Goal: Information Seeking & Learning: Learn about a topic

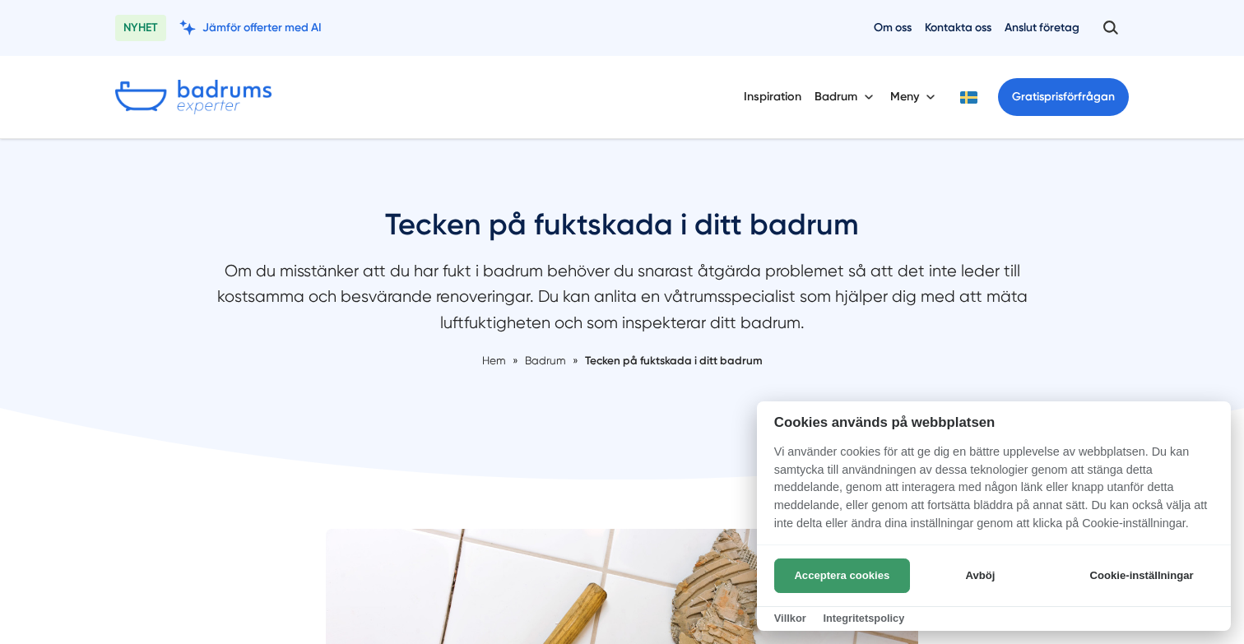
click at [864, 577] on button "Acceptera cookies" at bounding box center [842, 576] width 136 height 35
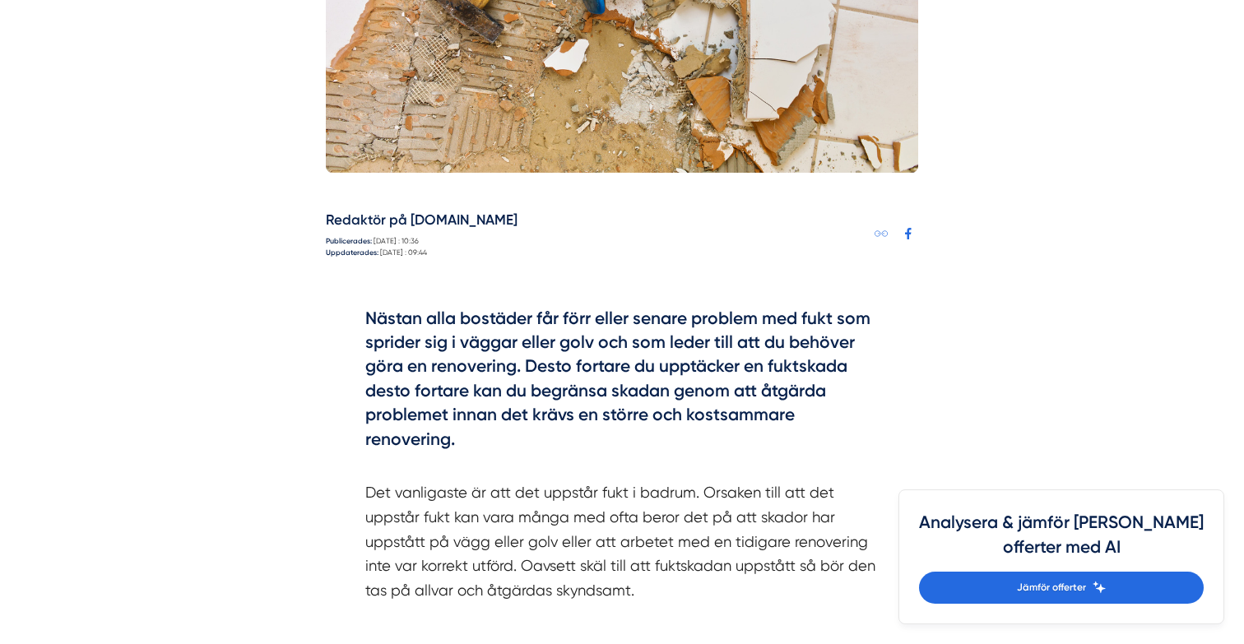
scroll to position [909, 0]
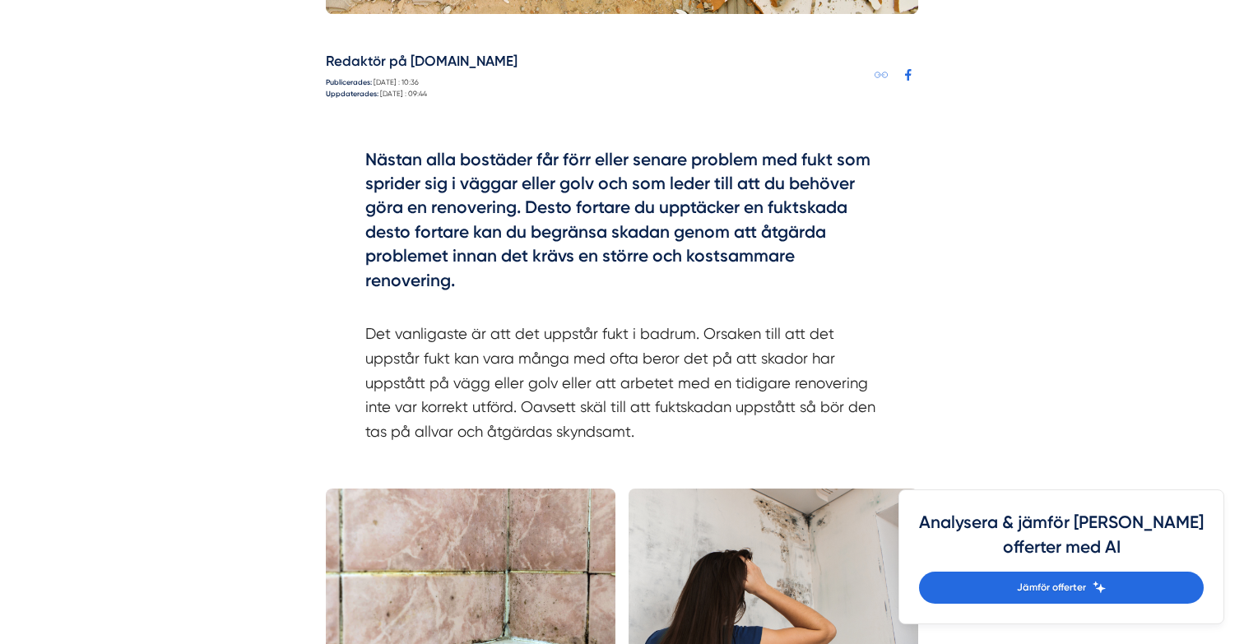
click at [539, 200] on h4 "Nästan alla bostäder får förr eller senare problem med fukt som sprider sig i v…" at bounding box center [621, 222] width 513 height 151
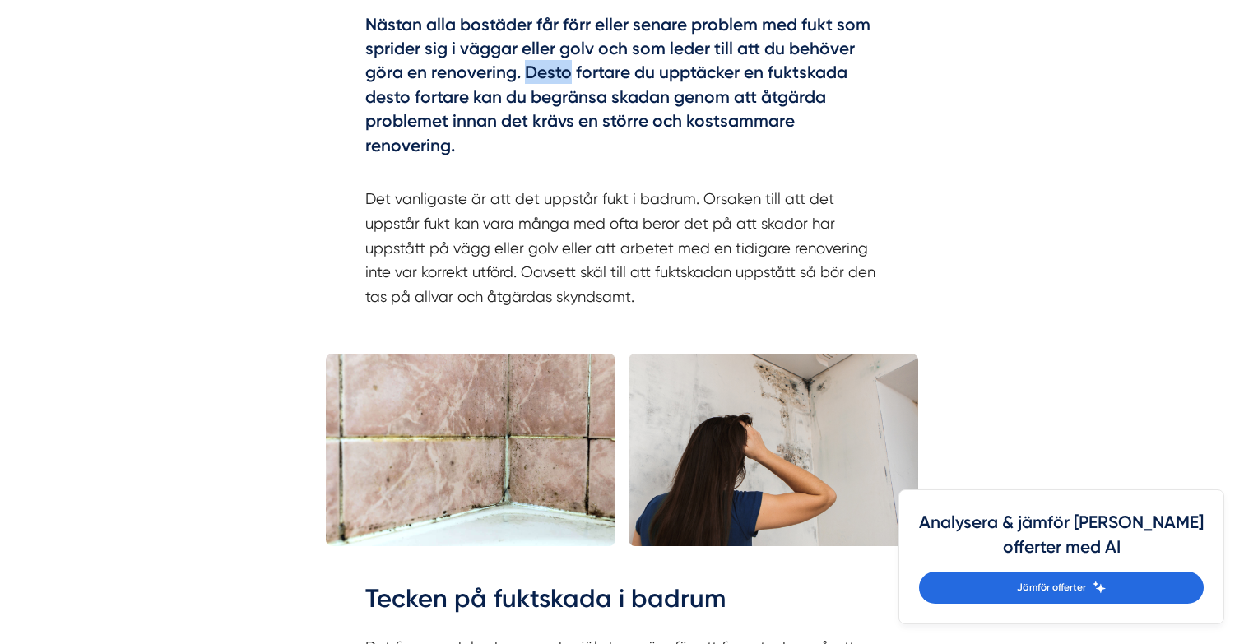
scroll to position [1045, 0]
click at [539, 200] on p "Det vanligaste är att det uppstår fukt i badrum. Orsaken till att det uppstår f…" at bounding box center [621, 234] width 513 height 146
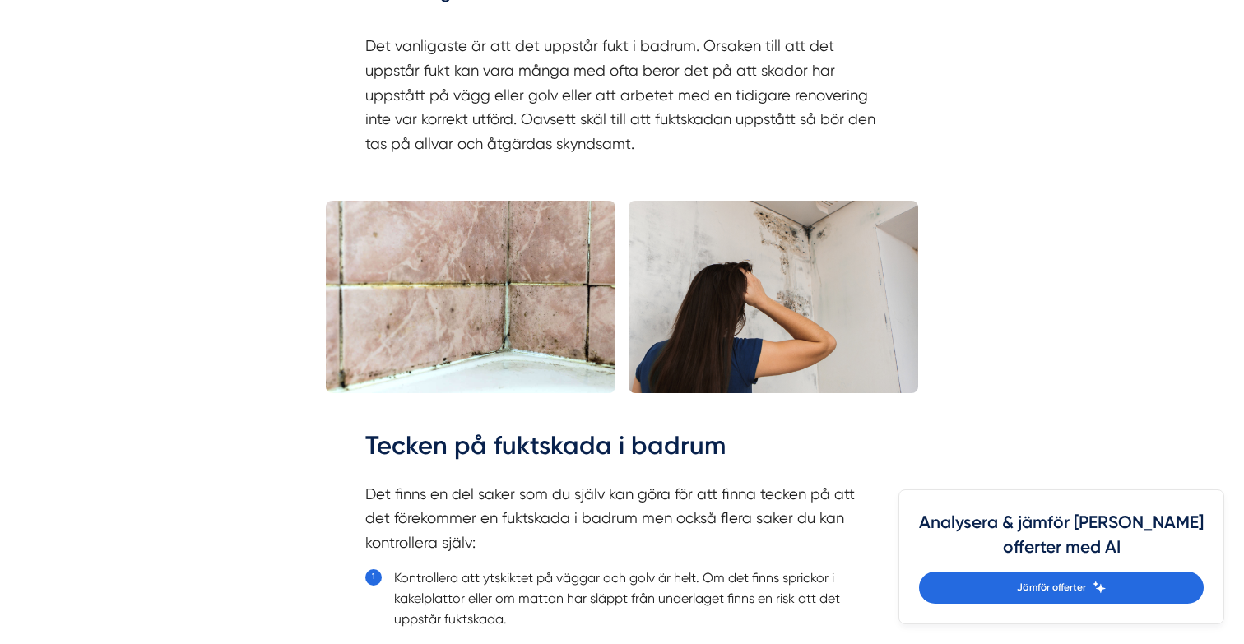
scroll to position [1209, 0]
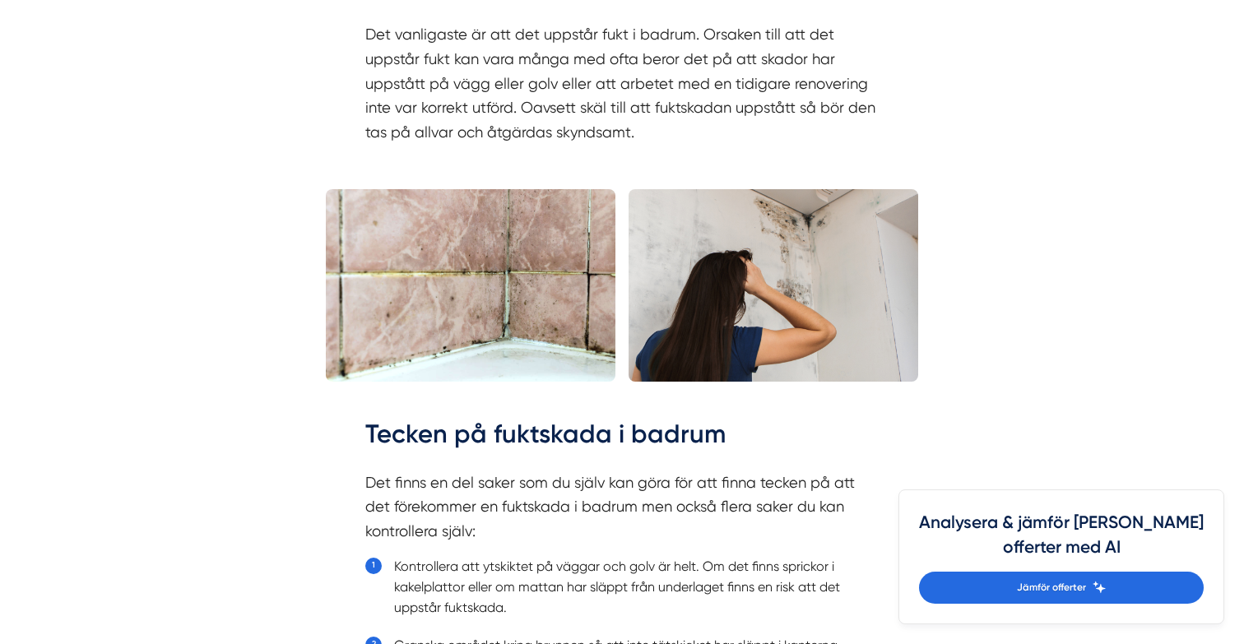
click at [551, 116] on p "Det vanligaste är att det uppstår fukt i badrum. Orsaken till att det uppstår f…" at bounding box center [621, 71] width 513 height 146
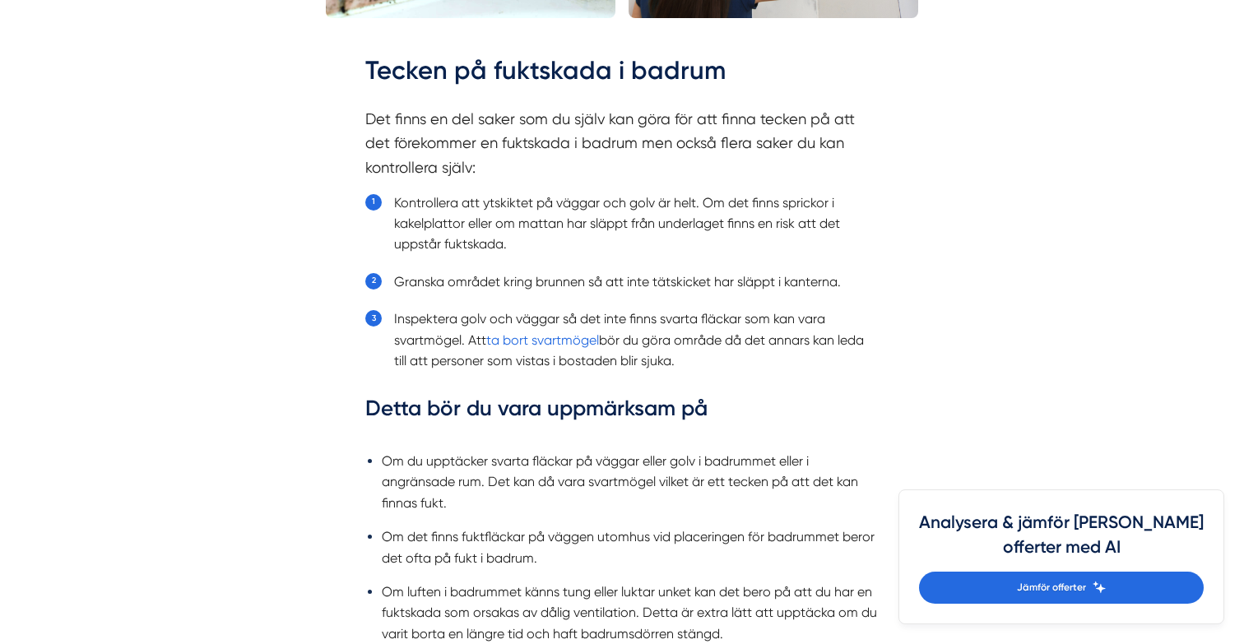
scroll to position [1637, 0]
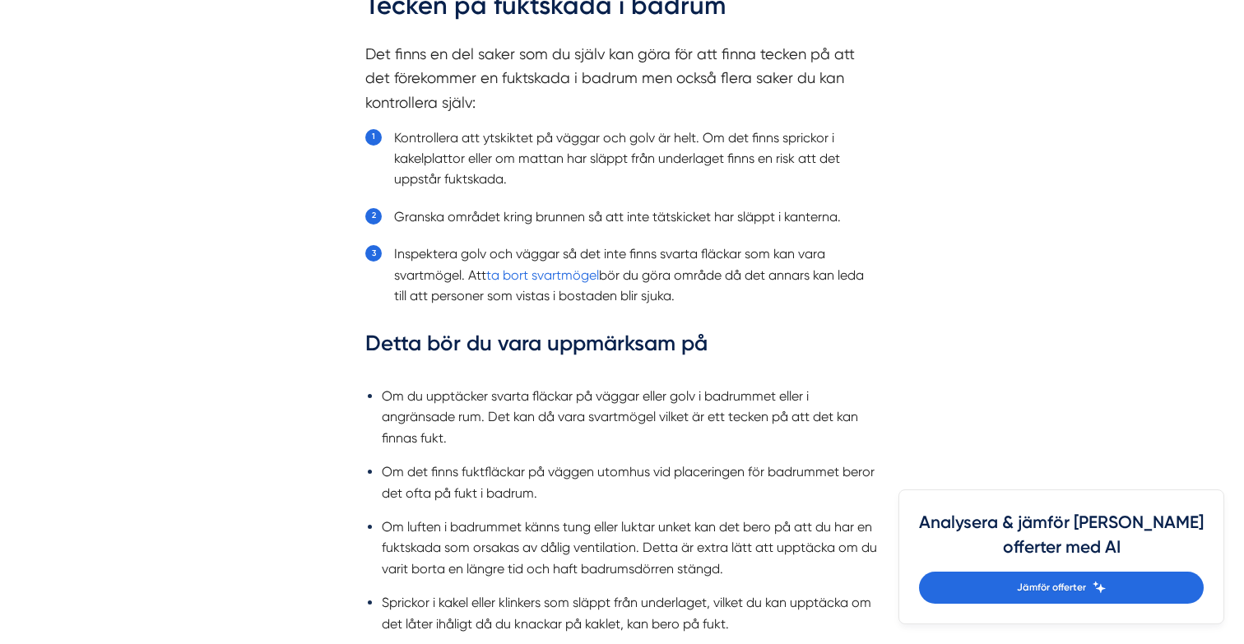
click at [519, 167] on li "Kontrollera att ytskiktet på väggar och golv är helt. Om det finns sprickor i k…" at bounding box center [636, 159] width 485 height 63
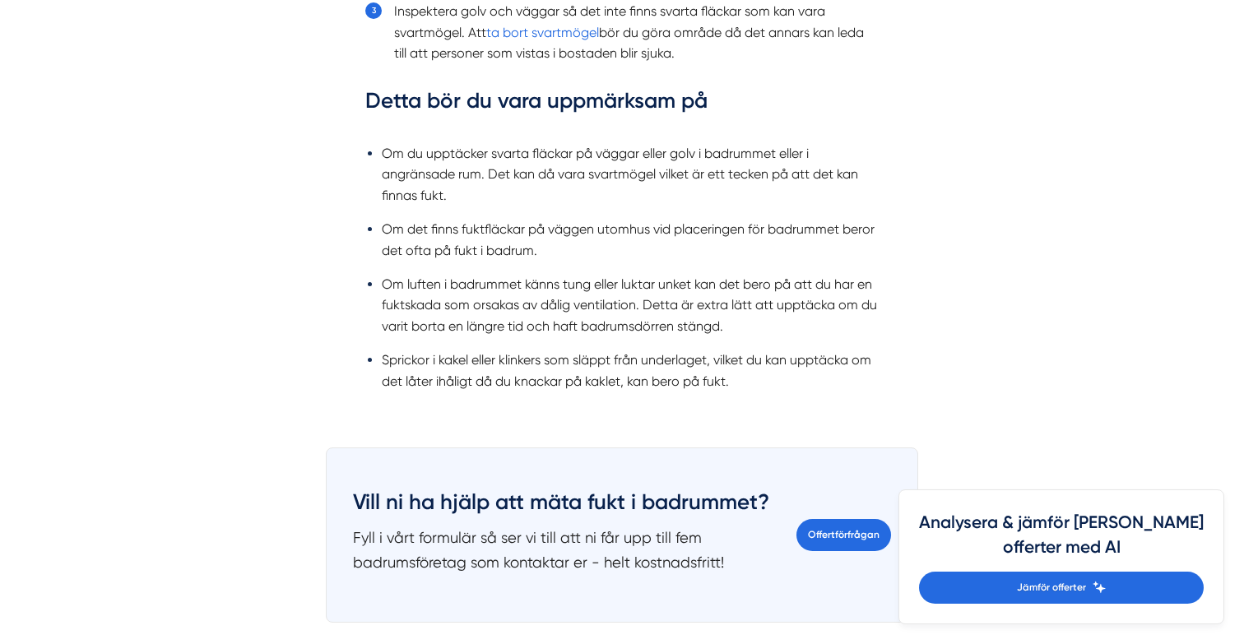
scroll to position [1887, 0]
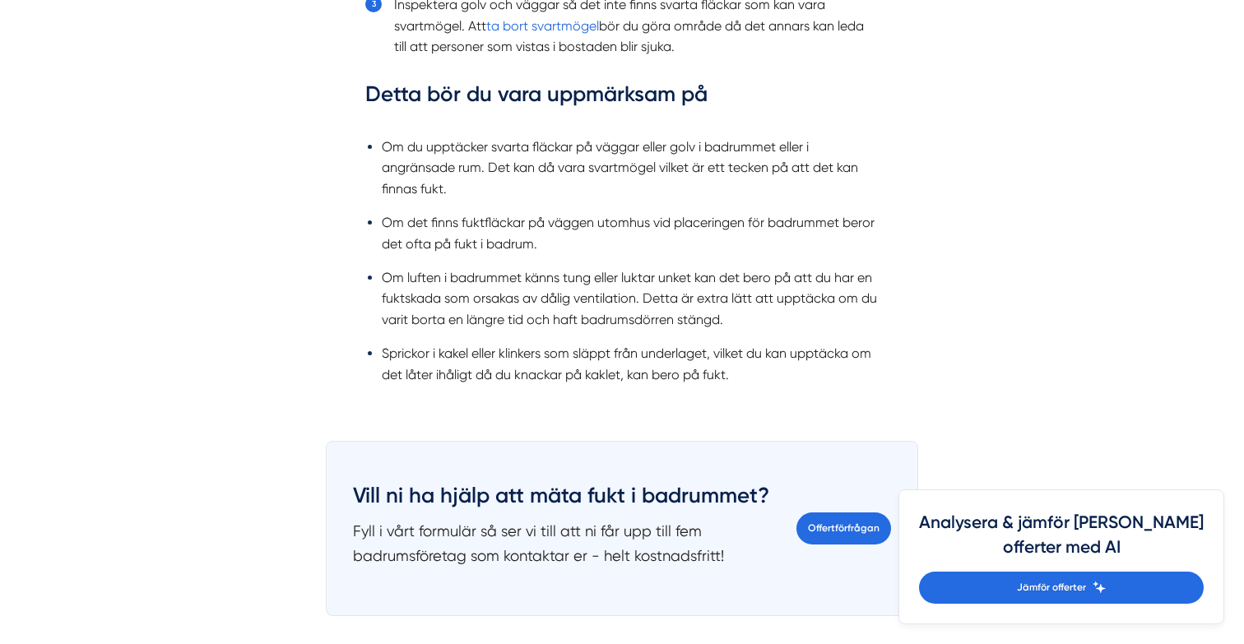
click at [481, 246] on li "Om det finns fuktfläckar på väggen utomhus vid placeringen för badrummet beror …" at bounding box center [630, 233] width 497 height 42
click at [483, 148] on li "Om du upptäcker svarta fläckar på väggar eller golv i badrummet eller i angräns…" at bounding box center [630, 168] width 497 height 63
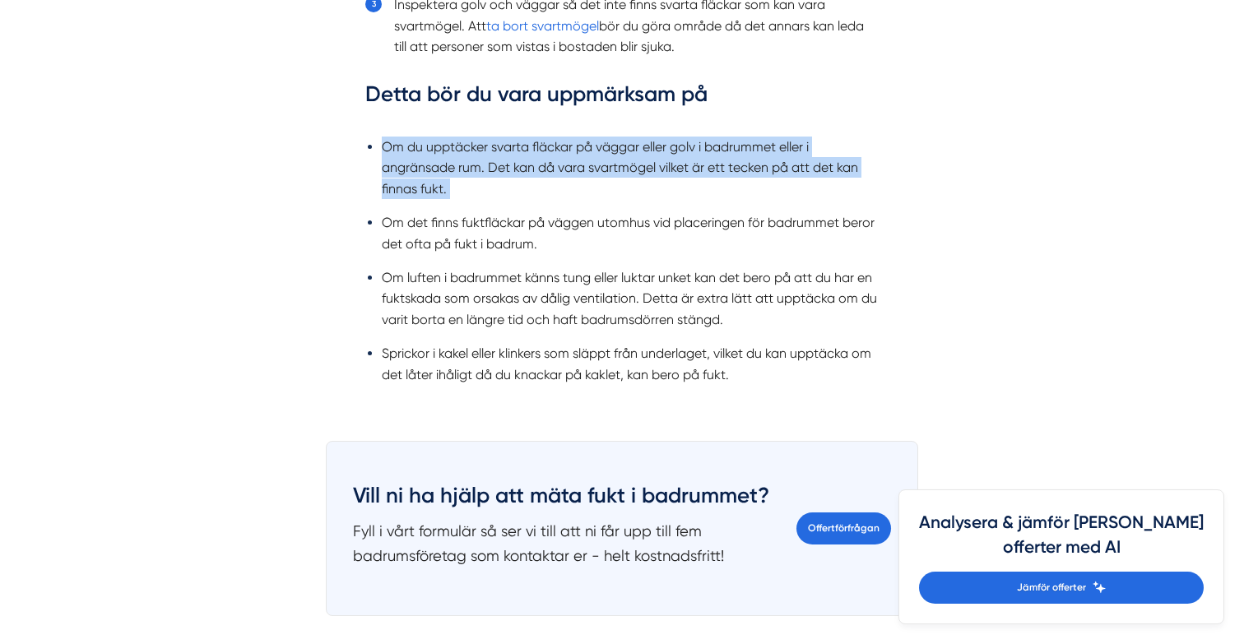
click at [467, 233] on li "Om det finns fuktfläckar på väggen utomhus vid placeringen för badrummet beror …" at bounding box center [630, 233] width 497 height 42
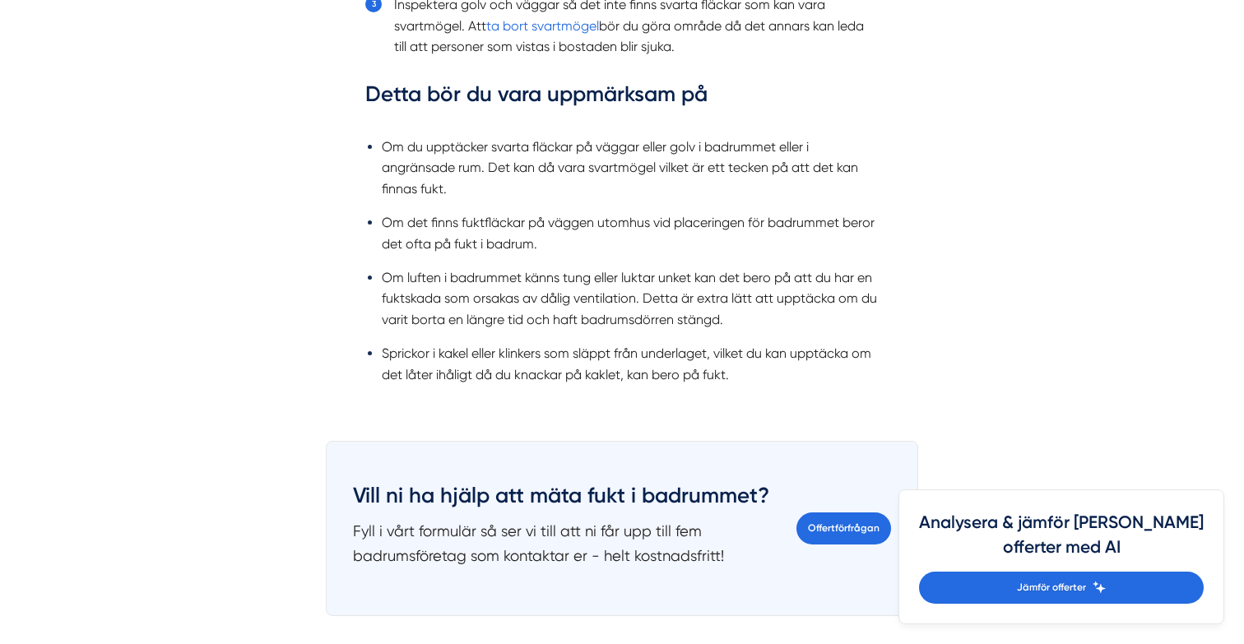
click at [467, 233] on li "Om det finns fuktfläckar på väggen utomhus vid placeringen för badrummet beror …" at bounding box center [630, 233] width 497 height 42
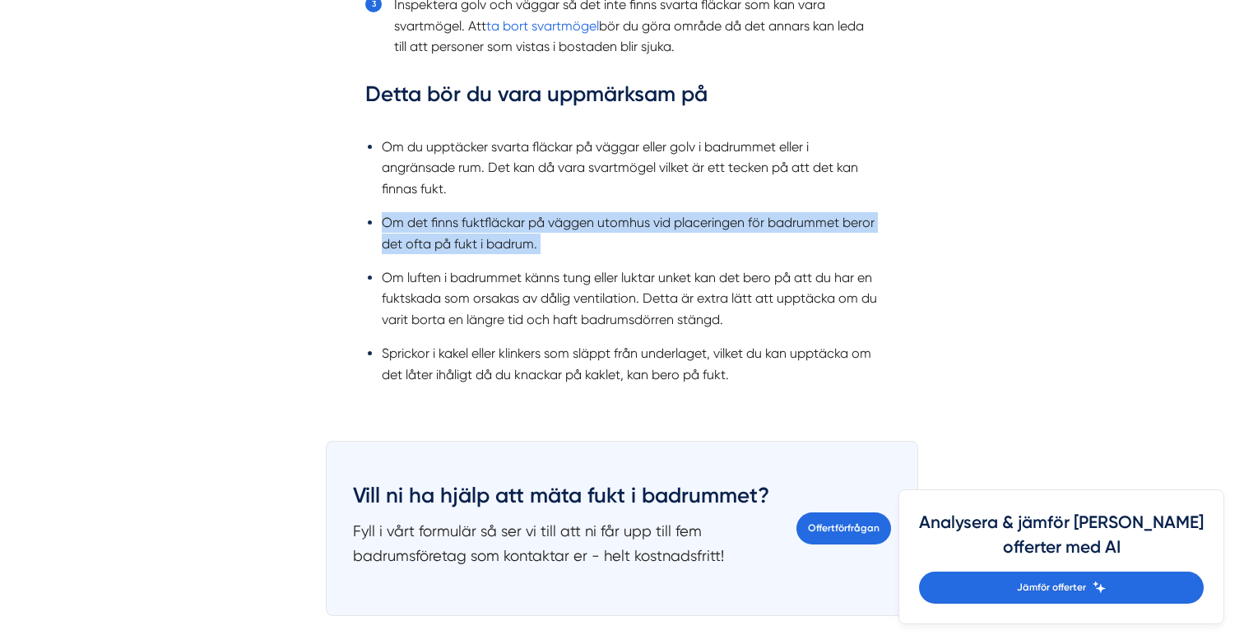
click at [463, 282] on li "Om luften i badrummet känns tung eller luktar unket kan det bero på att du har …" at bounding box center [630, 298] width 497 height 63
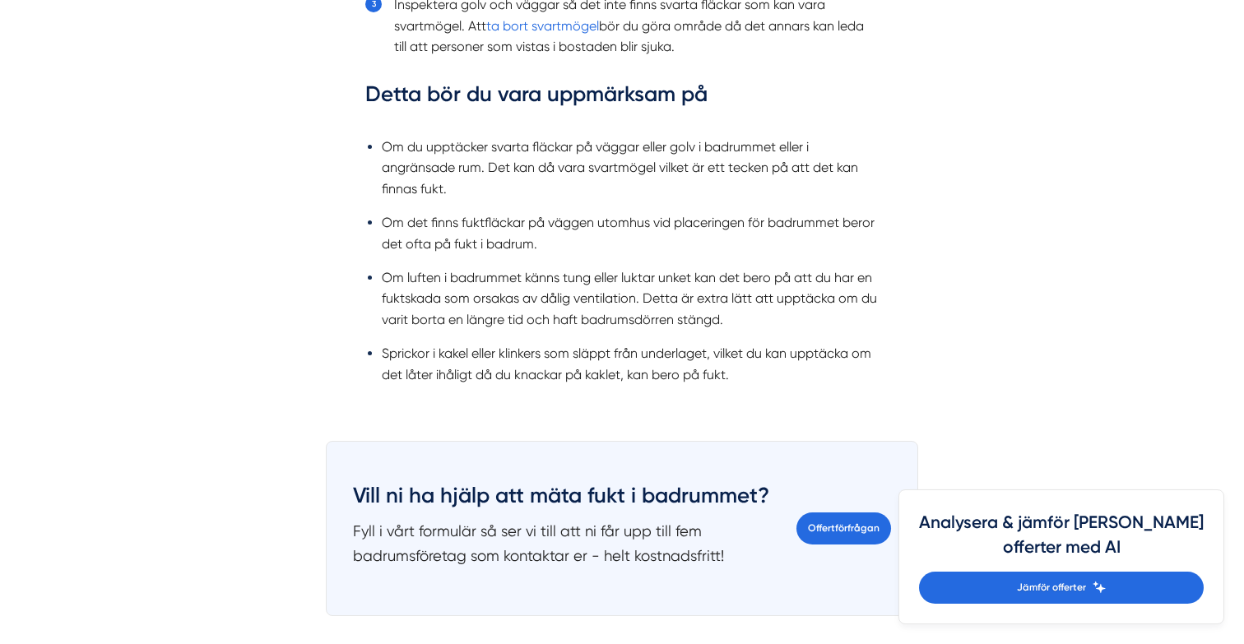
click at [463, 282] on li "Om luften i badrummet känns tung eller luktar unket kan det bero på att du har …" at bounding box center [630, 298] width 497 height 63
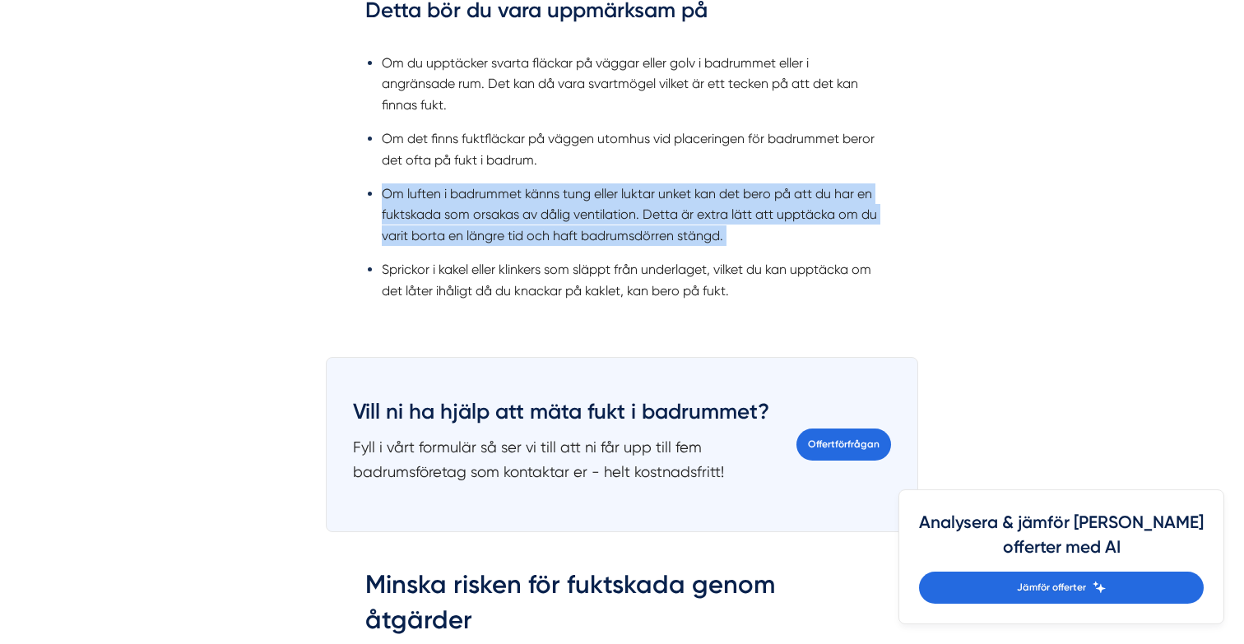
scroll to position [1974, 0]
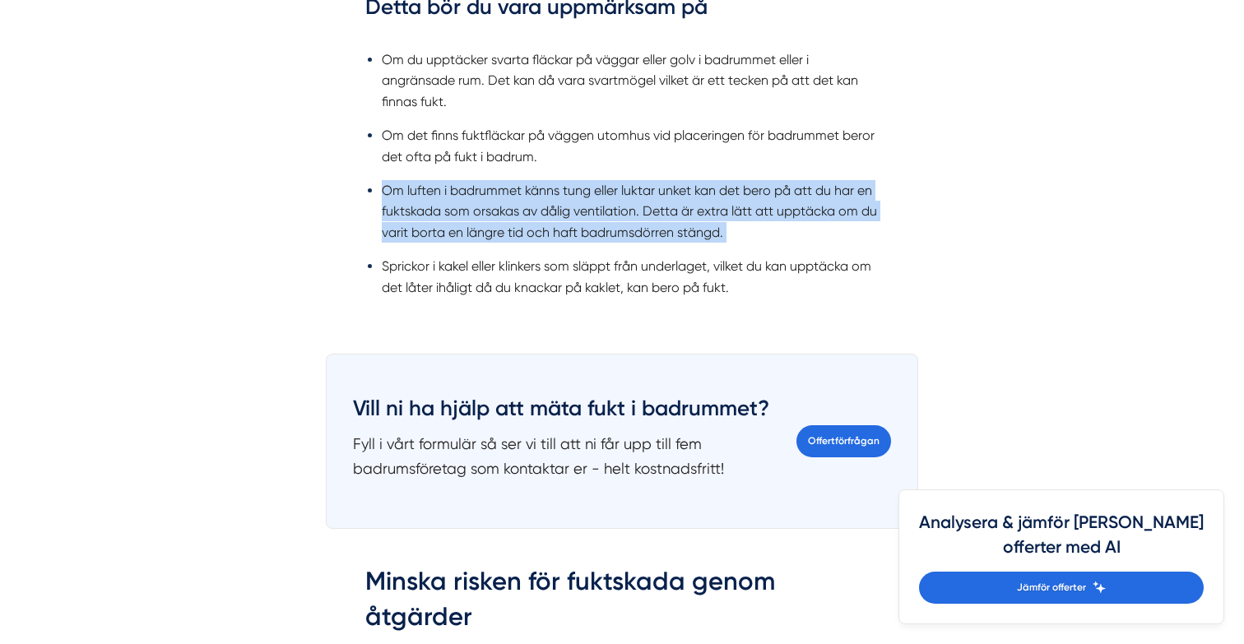
click at [471, 272] on li "Sprickor i kakel eller klinkers som släppt från underlaget, vilket du kan upptä…" at bounding box center [630, 277] width 497 height 42
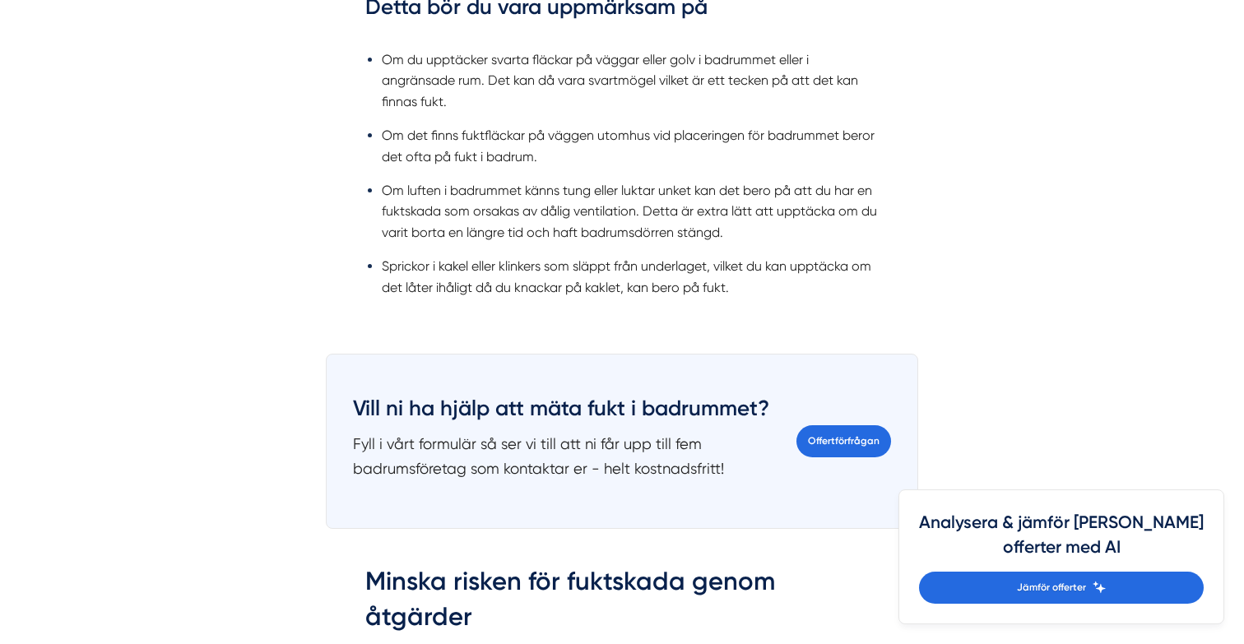
click at [471, 272] on li "Sprickor i kakel eller klinkers som släppt från underlaget, vilket du kan upptä…" at bounding box center [630, 277] width 497 height 42
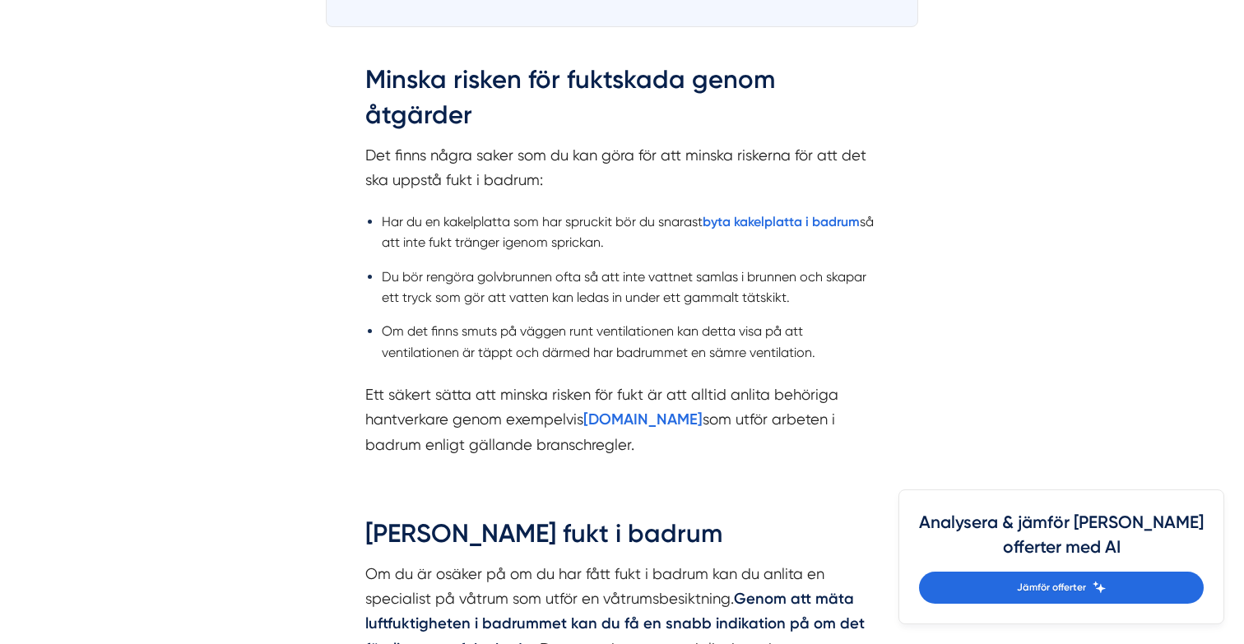
scroll to position [2478, 0]
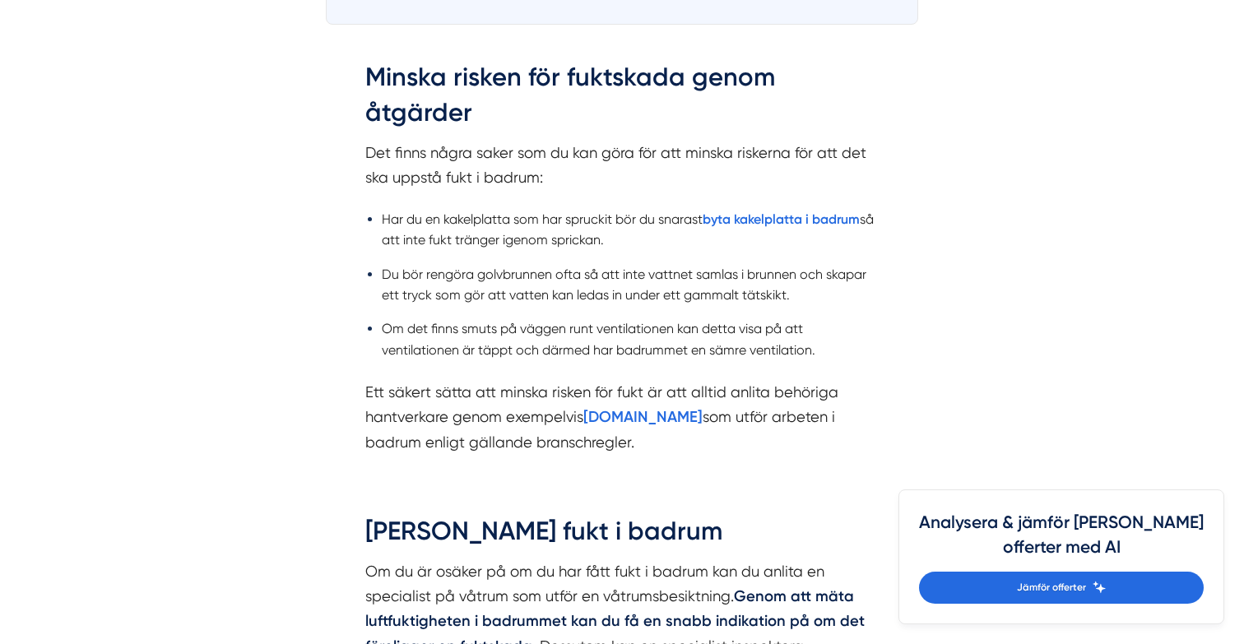
click at [476, 248] on li "Har du en kakelplatta som har spruckit bör du snarast byta kakelplatta i badrum…" at bounding box center [630, 230] width 497 height 42
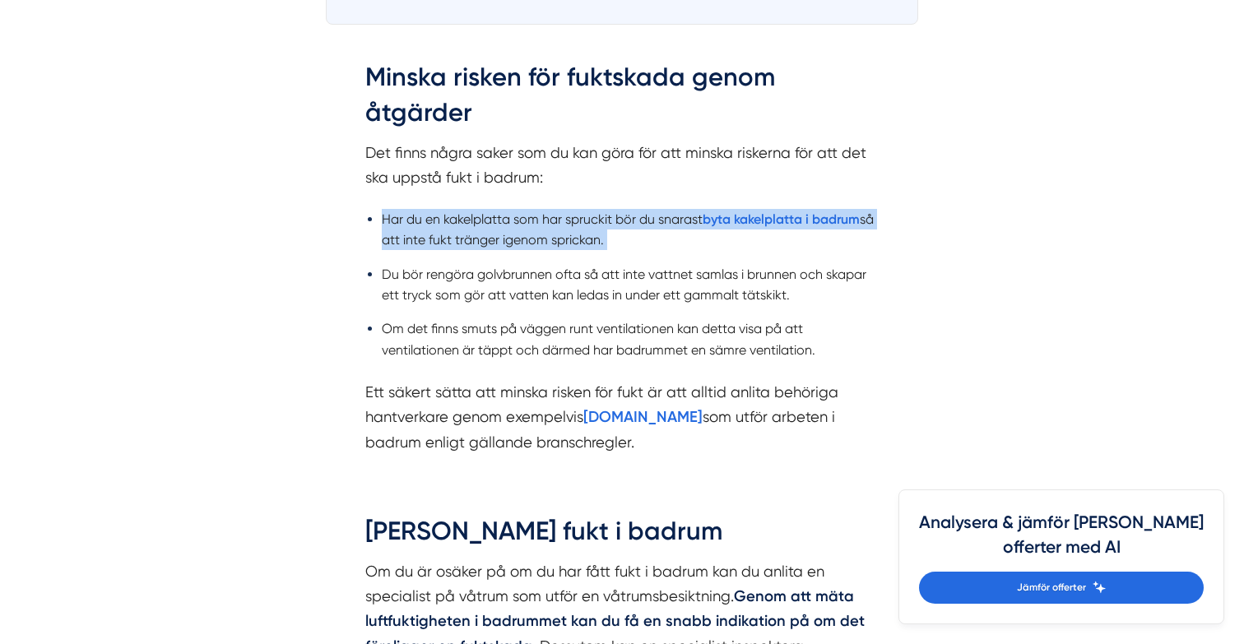
click at [467, 313] on ul "Har du en kakelplatta som har spruckit bör du snarast byta kakelplatta i badrum…" at bounding box center [621, 289] width 513 height 182
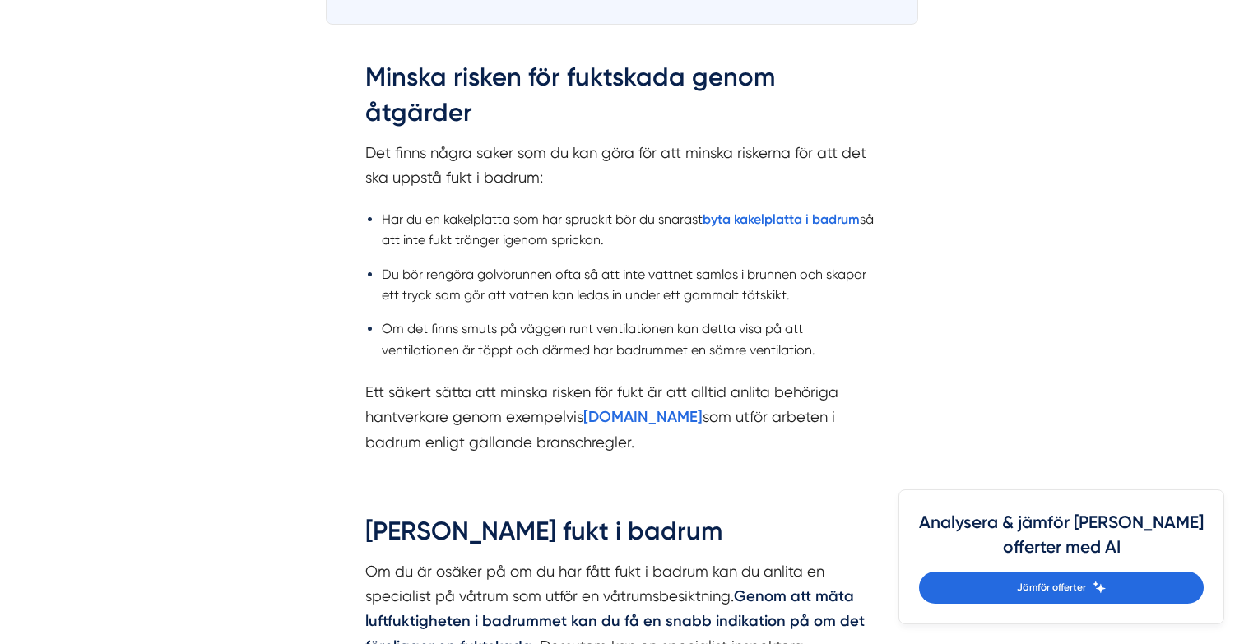
click at [466, 362] on ul "Har du en kakelplatta som har spruckit bör du snarast byta kakelplatta i badrum…" at bounding box center [621, 289] width 513 height 182
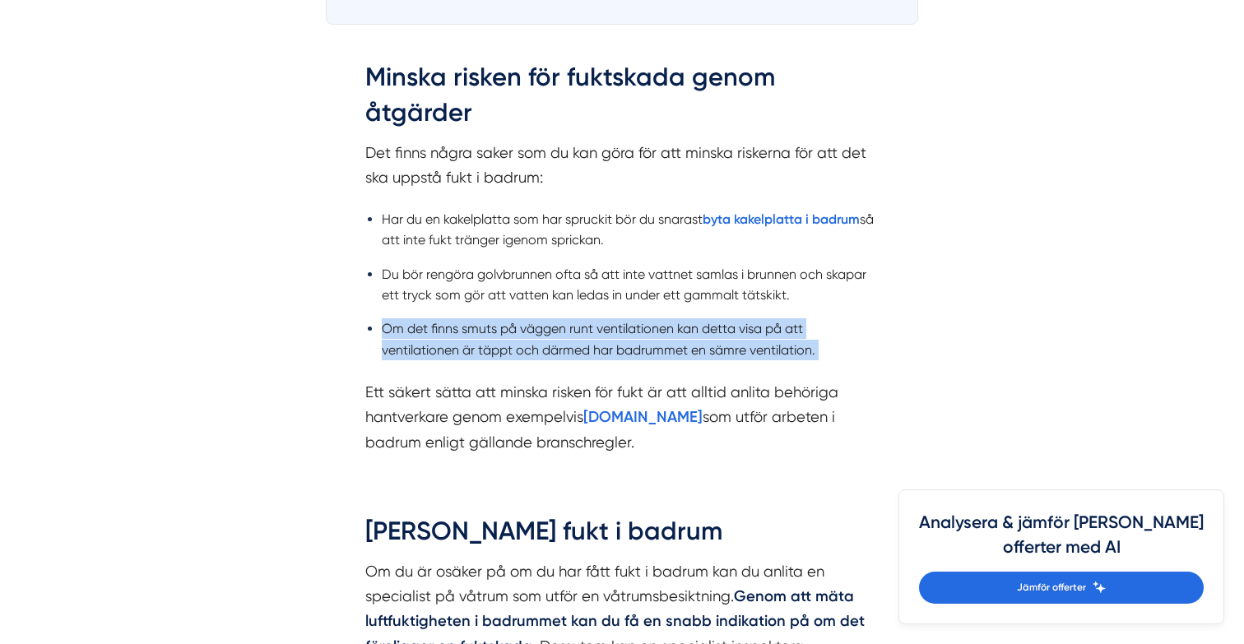
click at [462, 405] on p "Ett säkert sätta att minska risken för fukt är att alltid anlita behöriga hantv…" at bounding box center [621, 417] width 513 height 74
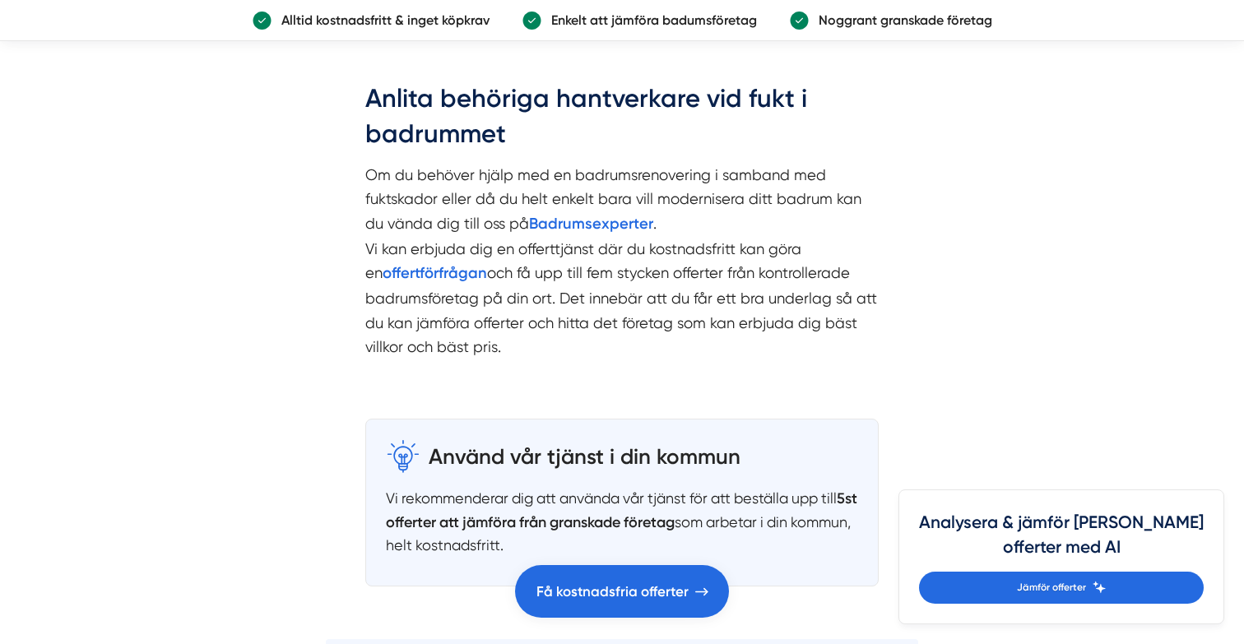
scroll to position [3714, 0]
click at [510, 151] on h2 "Anlita behöriga hantverkare vid fukt i badrummet" at bounding box center [621, 122] width 513 height 82
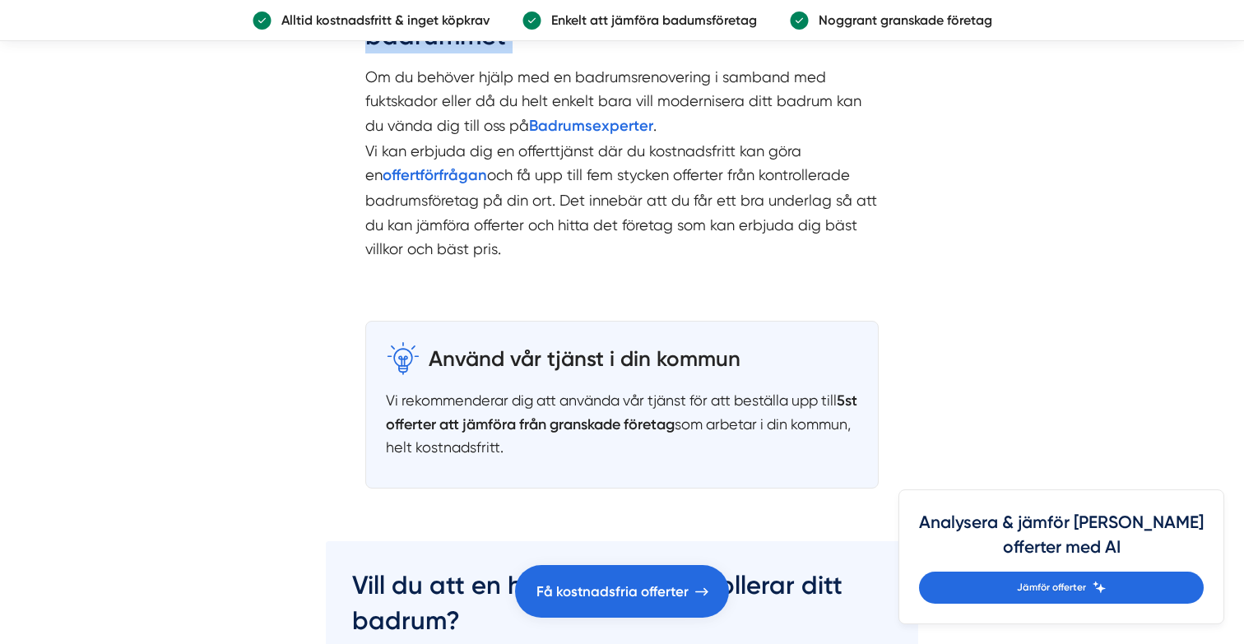
scroll to position [3821, 0]
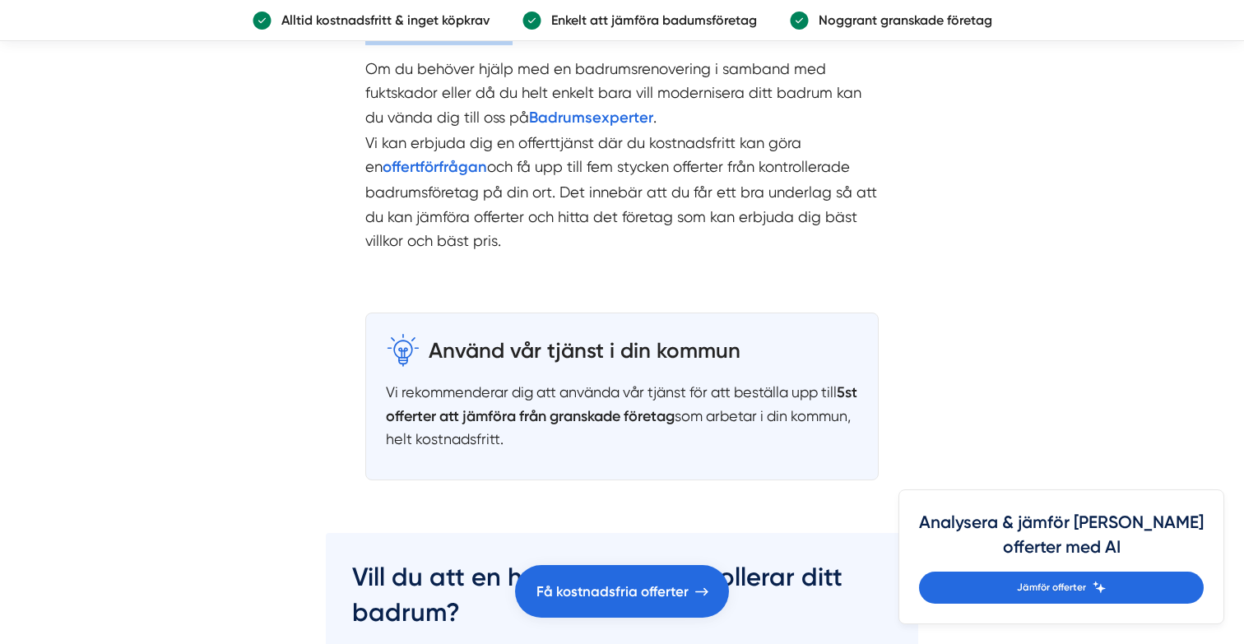
click at [510, 151] on p "Om du behöver hjälp med en badrumsrenovering i samband med fuktskador eller då …" at bounding box center [621, 155] width 513 height 197
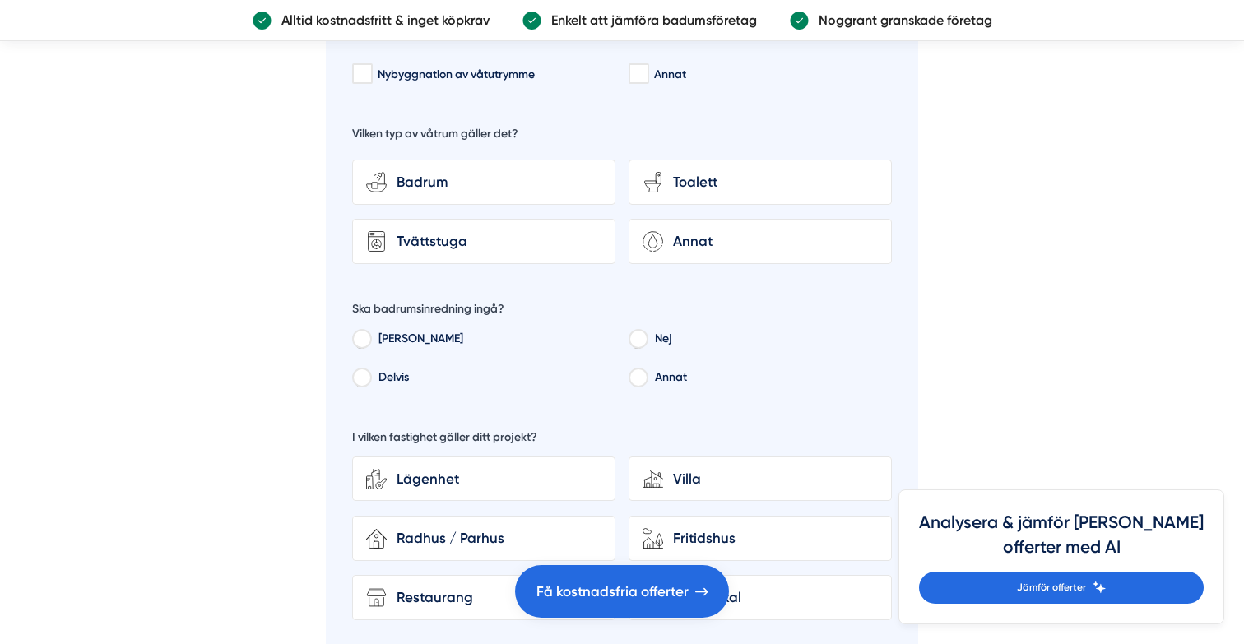
scroll to position [4914, 0]
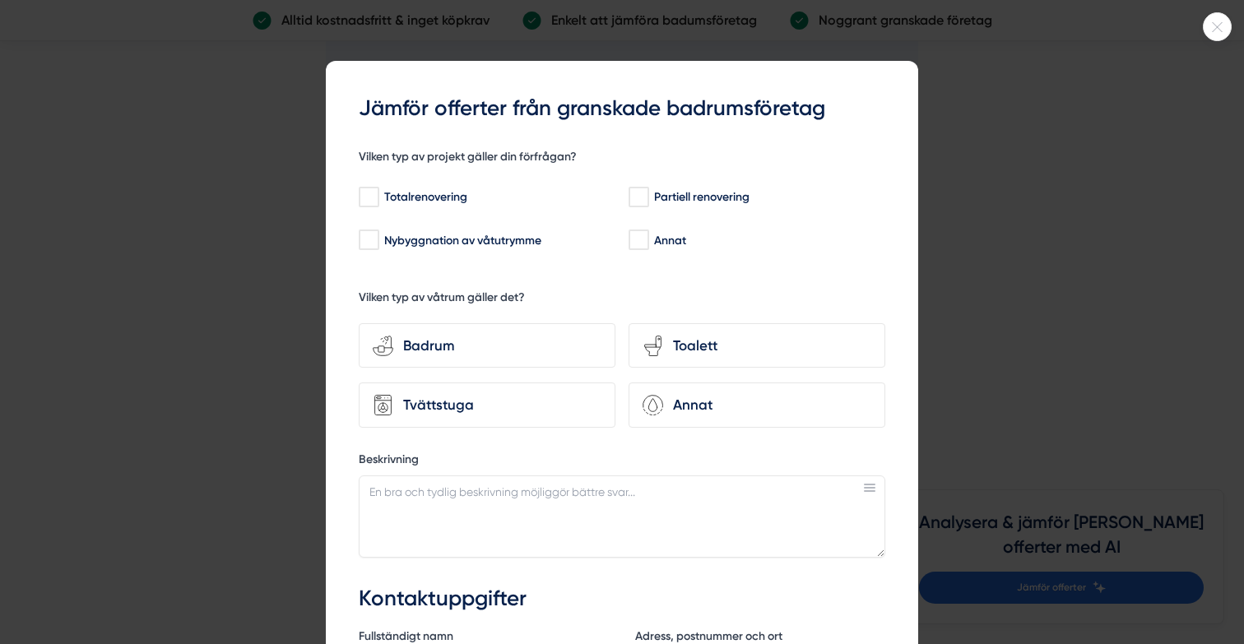
click at [1224, 24] on icon at bounding box center [1217, 27] width 27 height 10
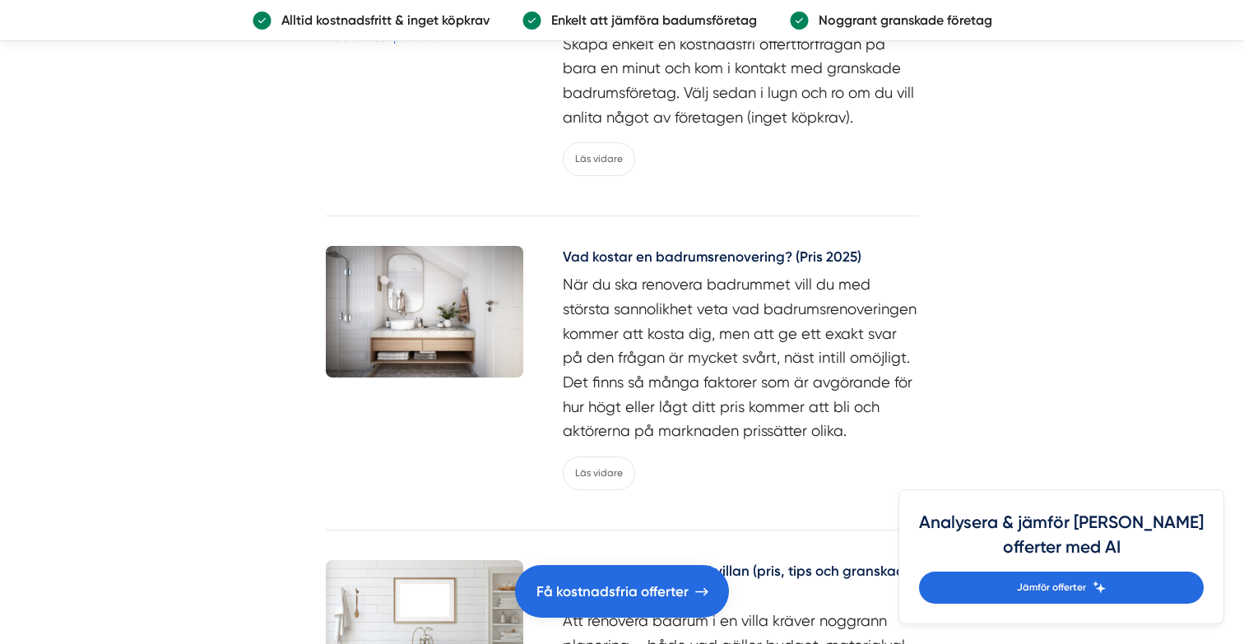
scroll to position [6645, 0]
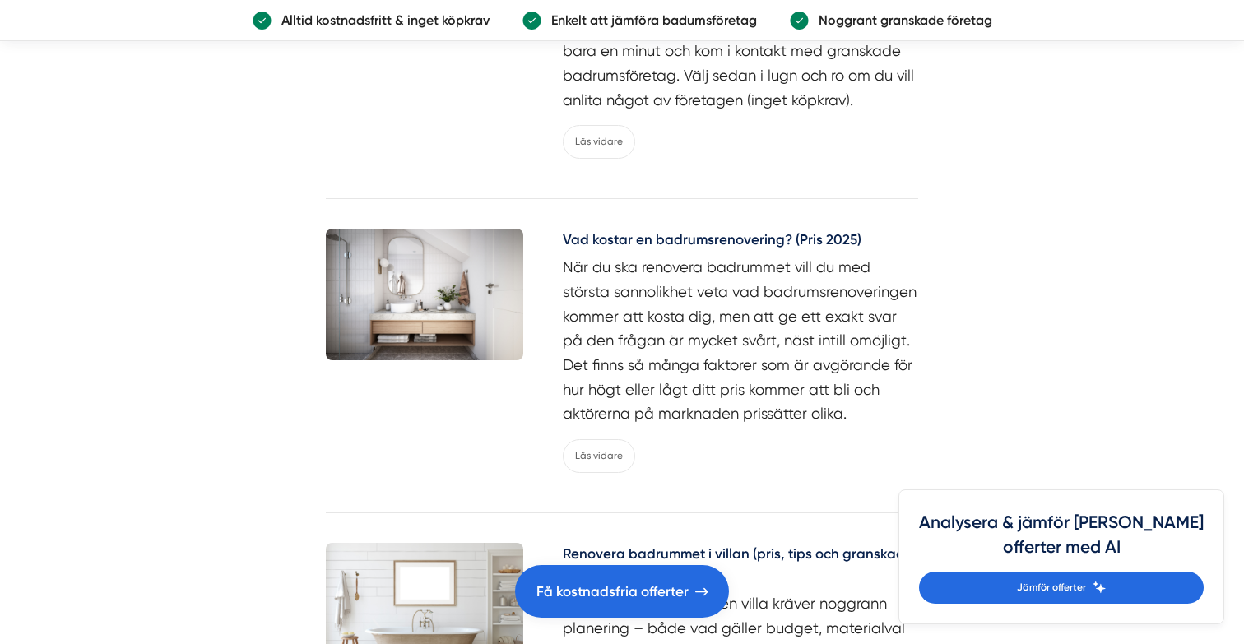
click at [643, 265] on p "När du ska renovera badrummet vill du med största sannolikhet veta vad badrumsr…" at bounding box center [740, 340] width 355 height 171
click at [669, 229] on h5 "Vad kostar en badrumsrenovering? (Pris 2025)" at bounding box center [740, 242] width 355 height 26
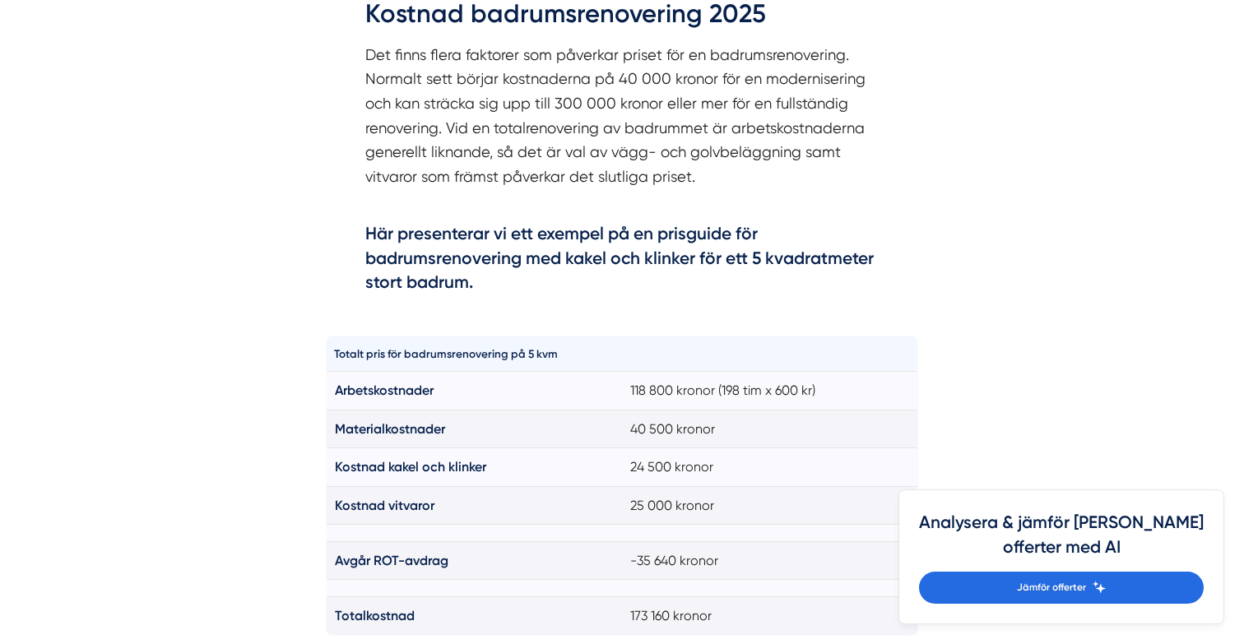
scroll to position [973, 0]
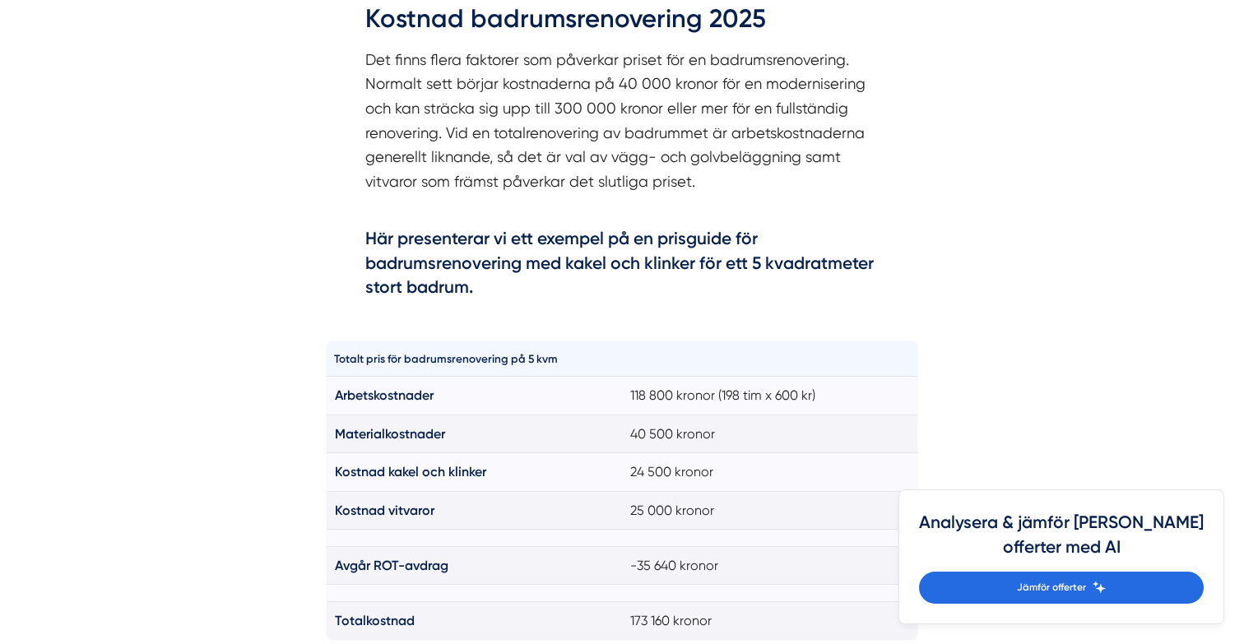
click at [534, 75] on p "Det finns flera faktorer som påverkar priset för en badrumsrenovering. Normalt …" at bounding box center [621, 133] width 513 height 171
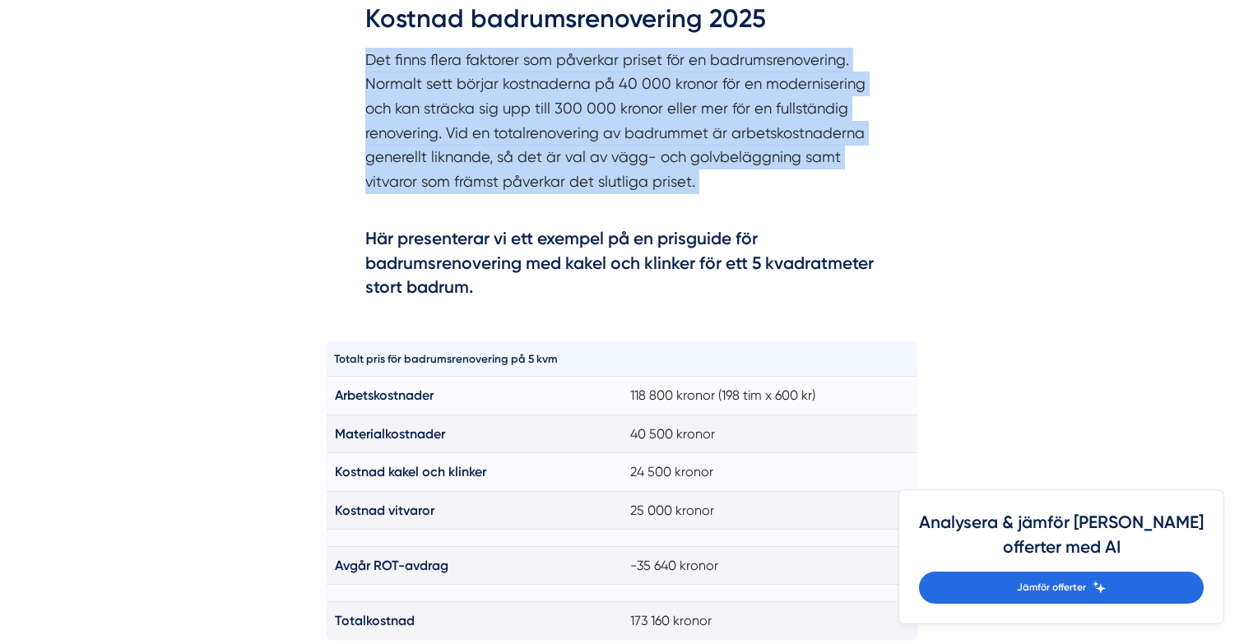
click at [534, 75] on p "Det finns flera faktorer som påverkar priset för en badrumsrenovering. Normalt …" at bounding box center [621, 133] width 513 height 171
click at [539, 128] on p "Det finns flera faktorer som påverkar priset för en badrumsrenovering. Normalt …" at bounding box center [621, 133] width 513 height 171
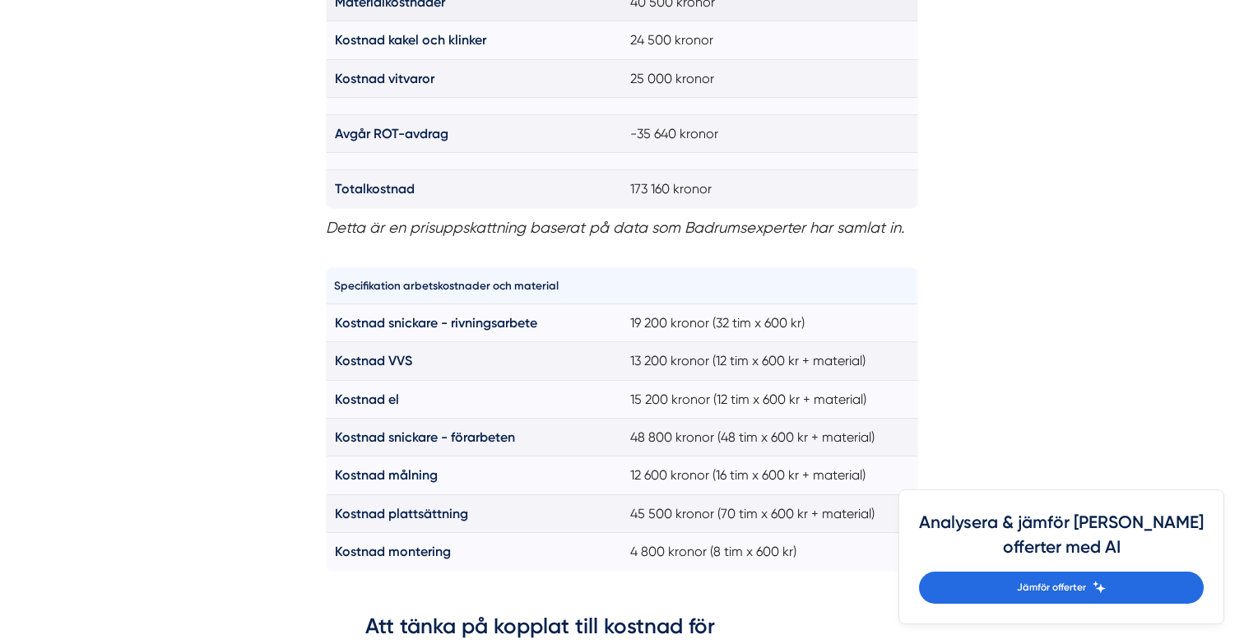
scroll to position [1414, 0]
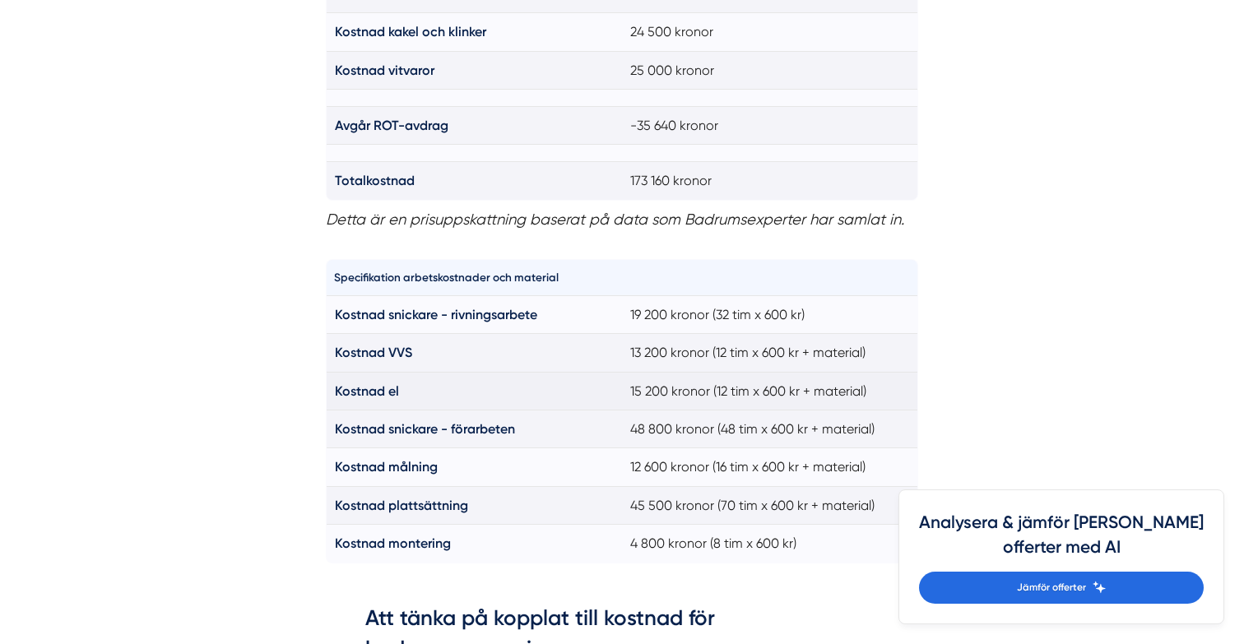
click at [369, 397] on strong "Kostnad el" at bounding box center [367, 391] width 64 height 16
click at [366, 512] on strong "Kostnad plattsättning" at bounding box center [401, 506] width 133 height 16
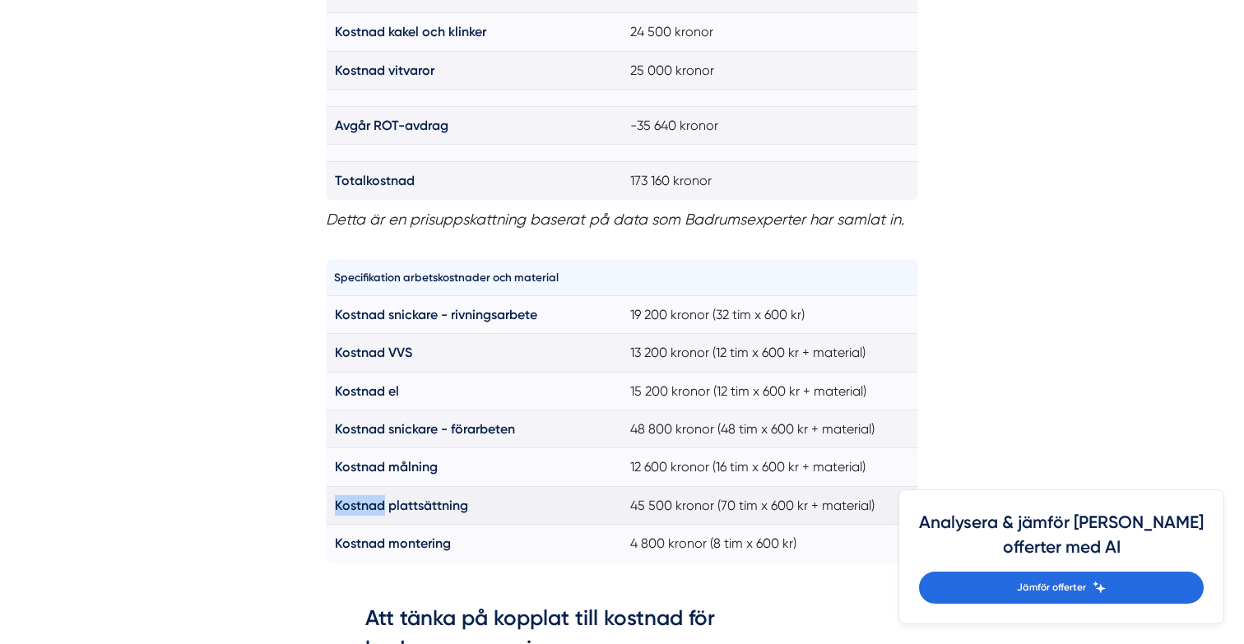
click at [366, 512] on strong "Kostnad plattsättning" at bounding box center [401, 506] width 133 height 16
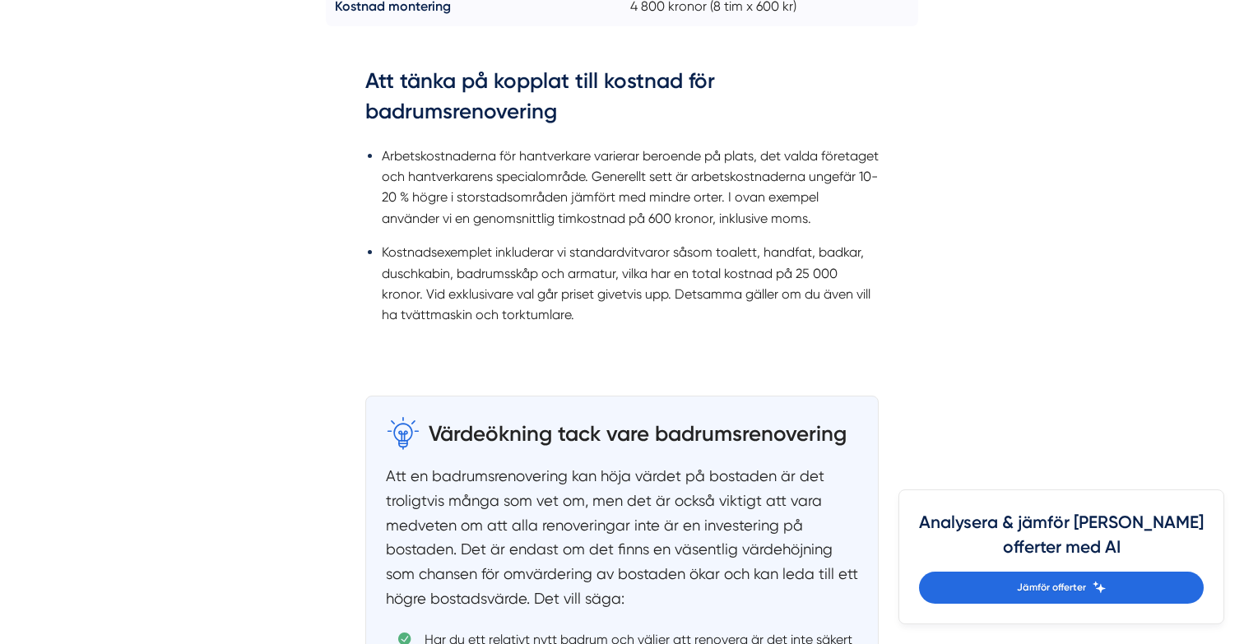
scroll to position [1953, 0]
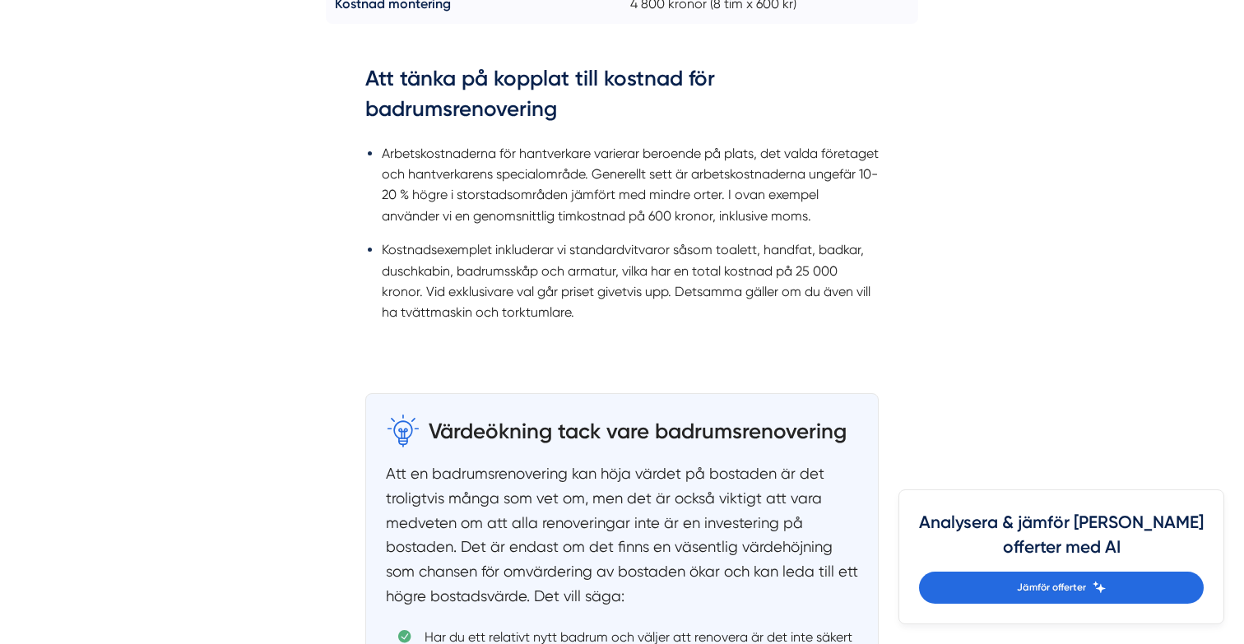
click at [516, 172] on li "Arbetskostnaderna för hantverkare varierar beroende på plats, det valda företag…" at bounding box center [630, 185] width 497 height 84
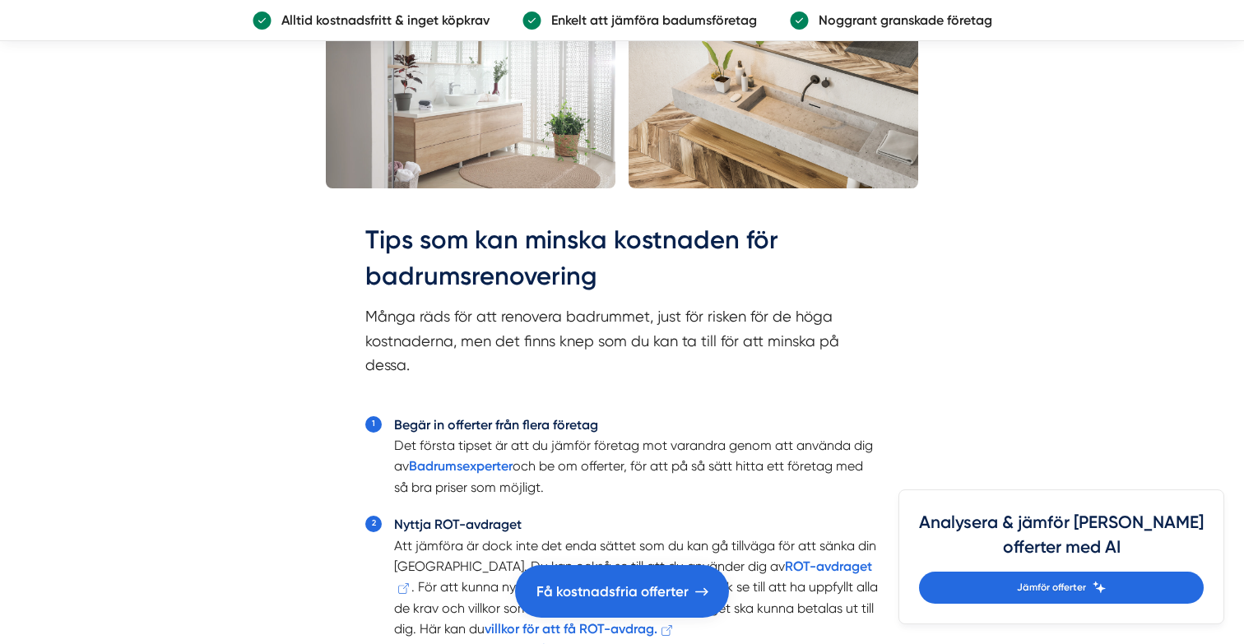
scroll to position [3782, 0]
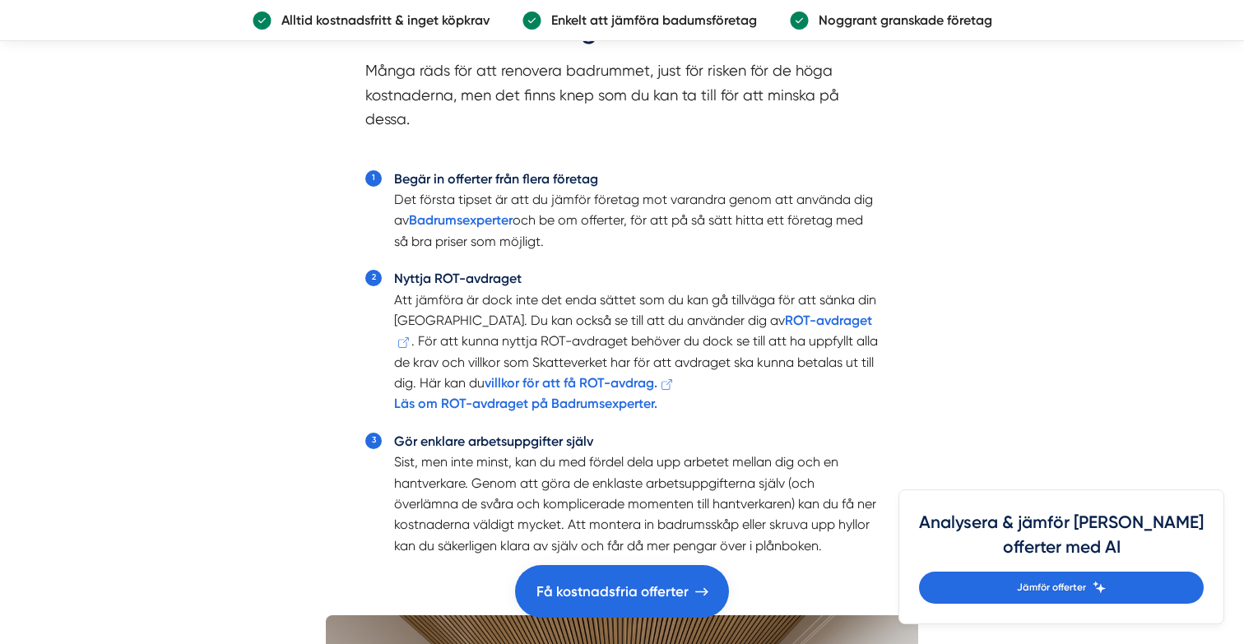
click at [584, 222] on li "Begär in offerter från flera företag Det första tipset är att du jämför företag…" at bounding box center [636, 211] width 485 height 84
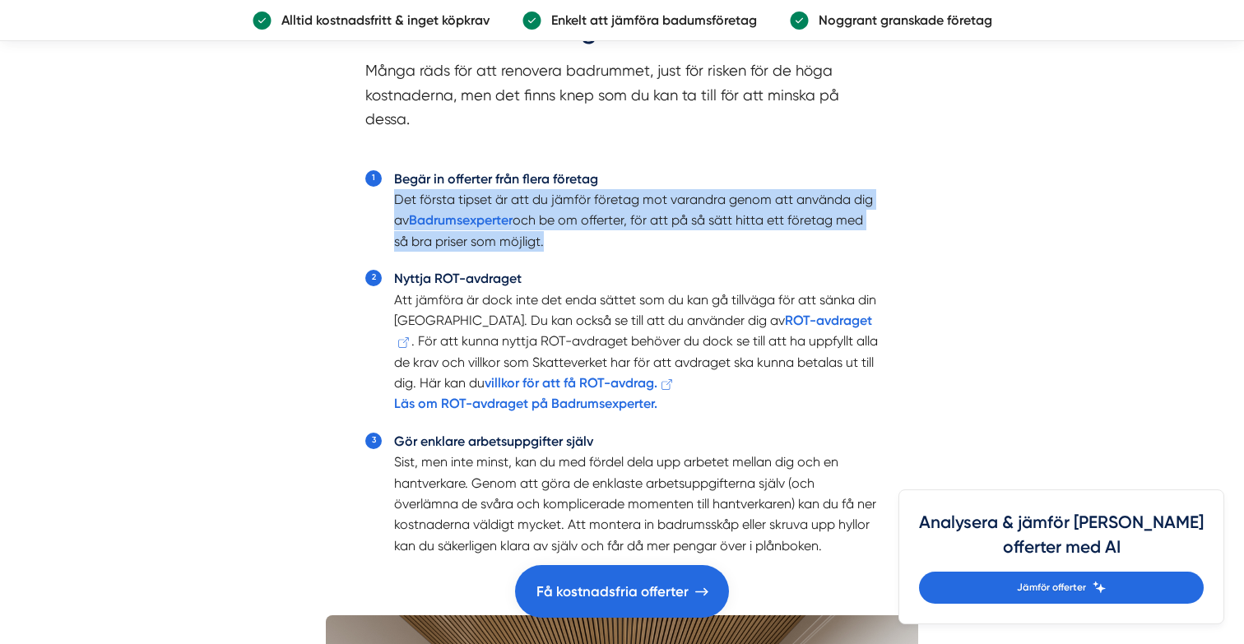
scroll to position [3882, 0]
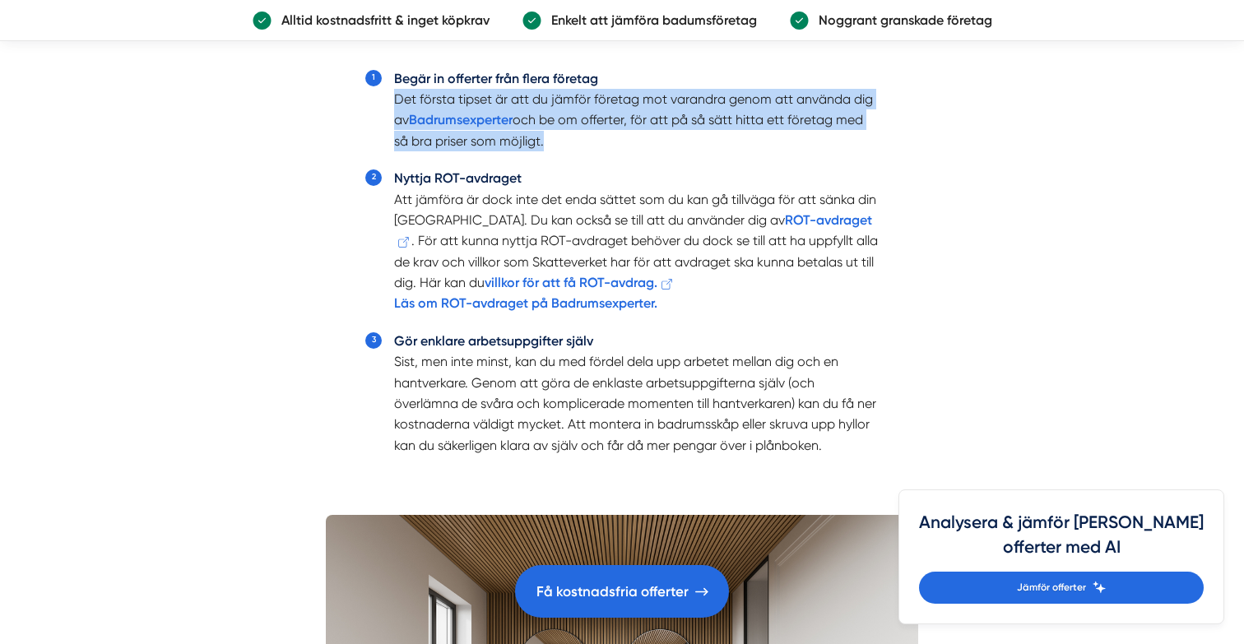
click at [584, 222] on li "Nyttja ROT-avdraget Att jämföra är dock inte det enda sättet som du kan gå till…" at bounding box center [636, 241] width 485 height 146
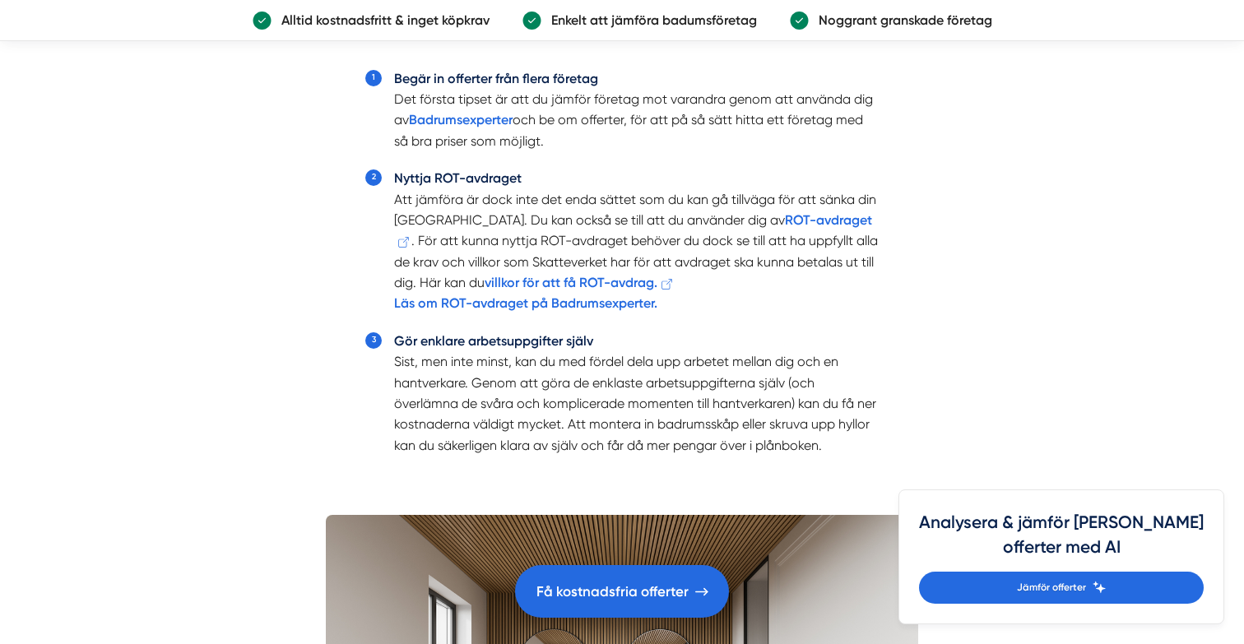
click at [584, 222] on li "Nyttja ROT-avdraget Att jämföra är dock inte det enda sättet som du kan gå till…" at bounding box center [636, 241] width 485 height 146
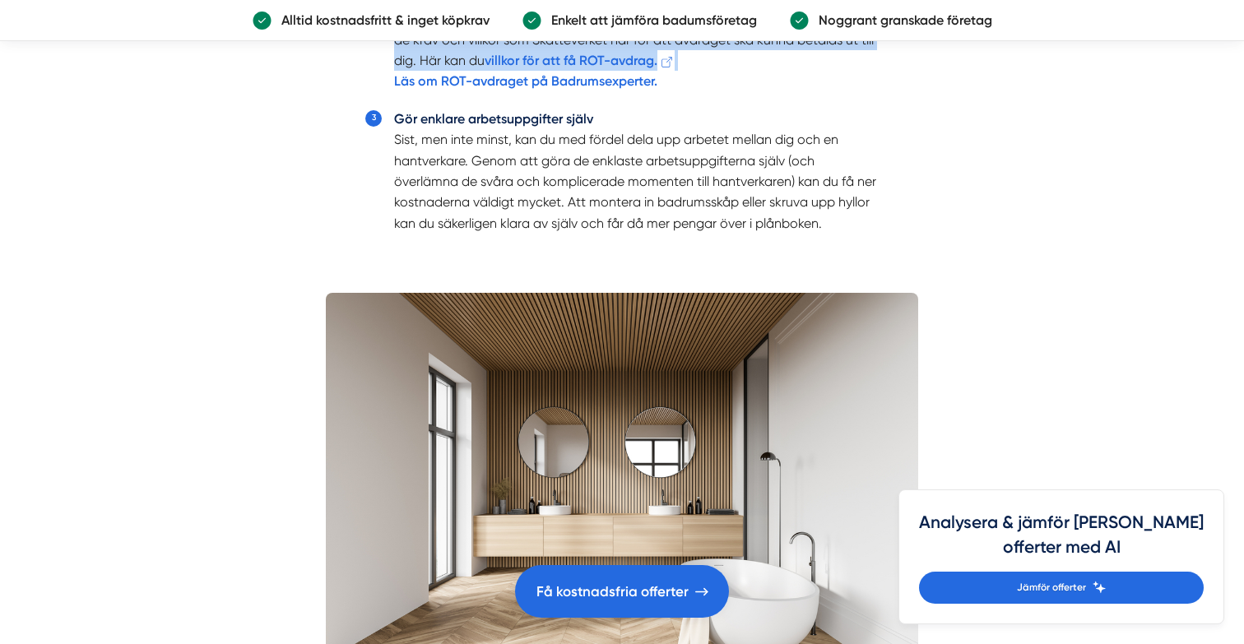
scroll to position [4107, 0]
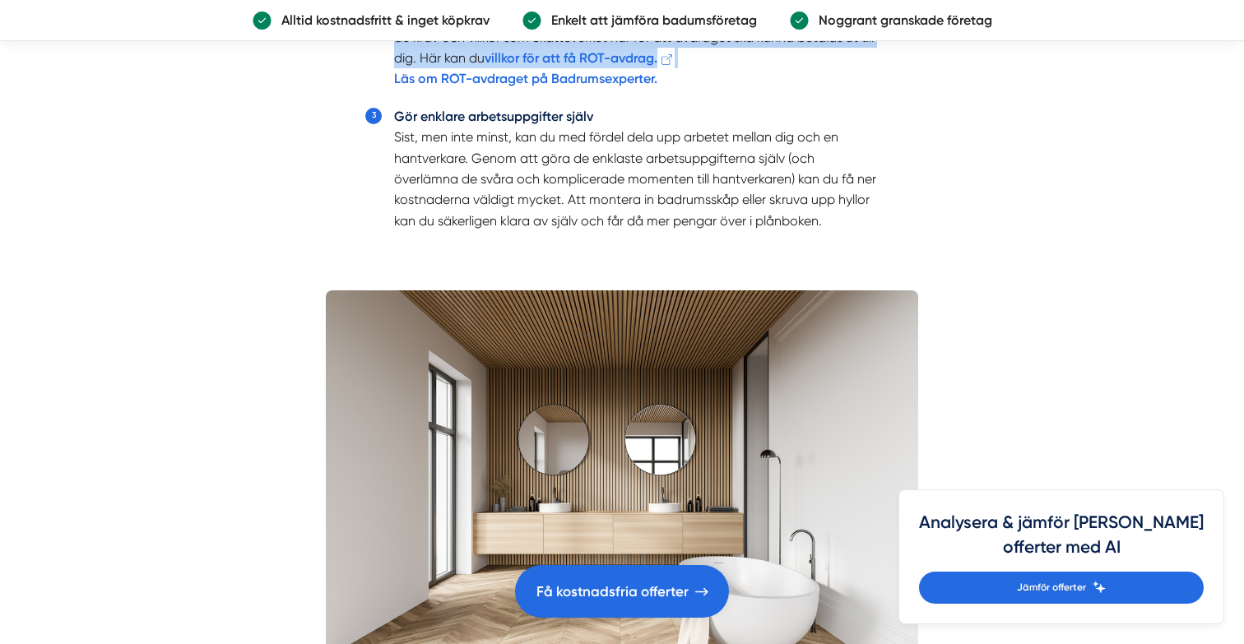
click at [584, 225] on li "Gör enklare arbetsuppgifter själv Sist, men inte minst, kan du med fördel dela …" at bounding box center [636, 168] width 485 height 125
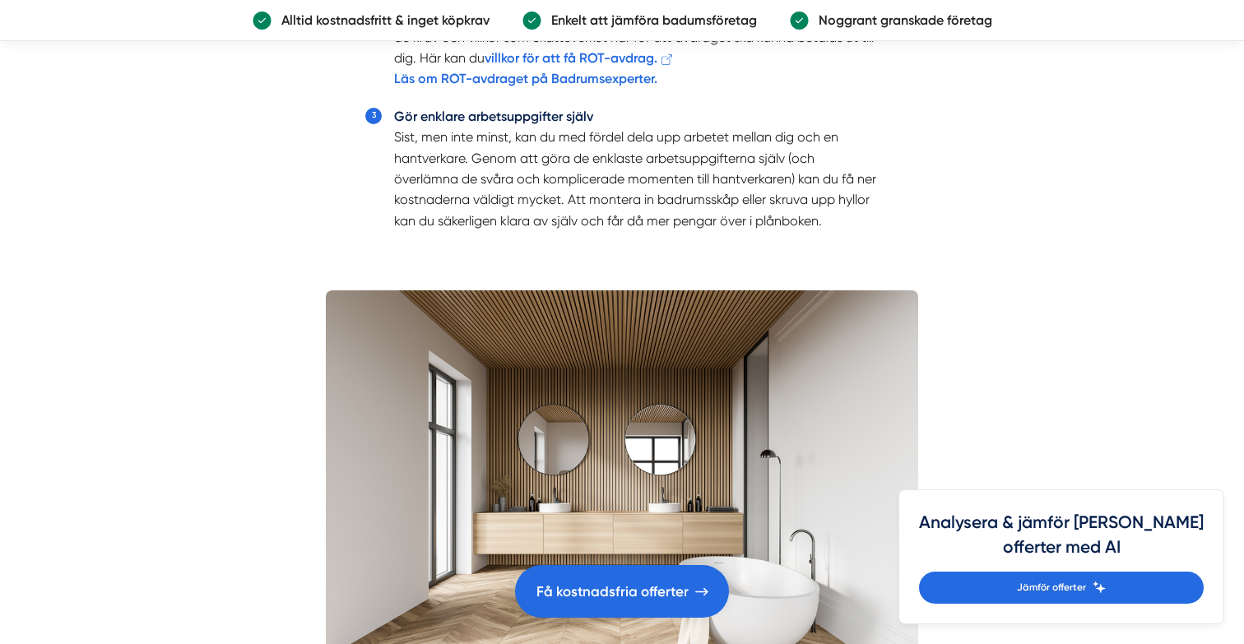
click at [584, 225] on li "Gör enklare arbetsuppgifter själv Sist, men inte minst, kan du med fördel dela …" at bounding box center [636, 168] width 485 height 125
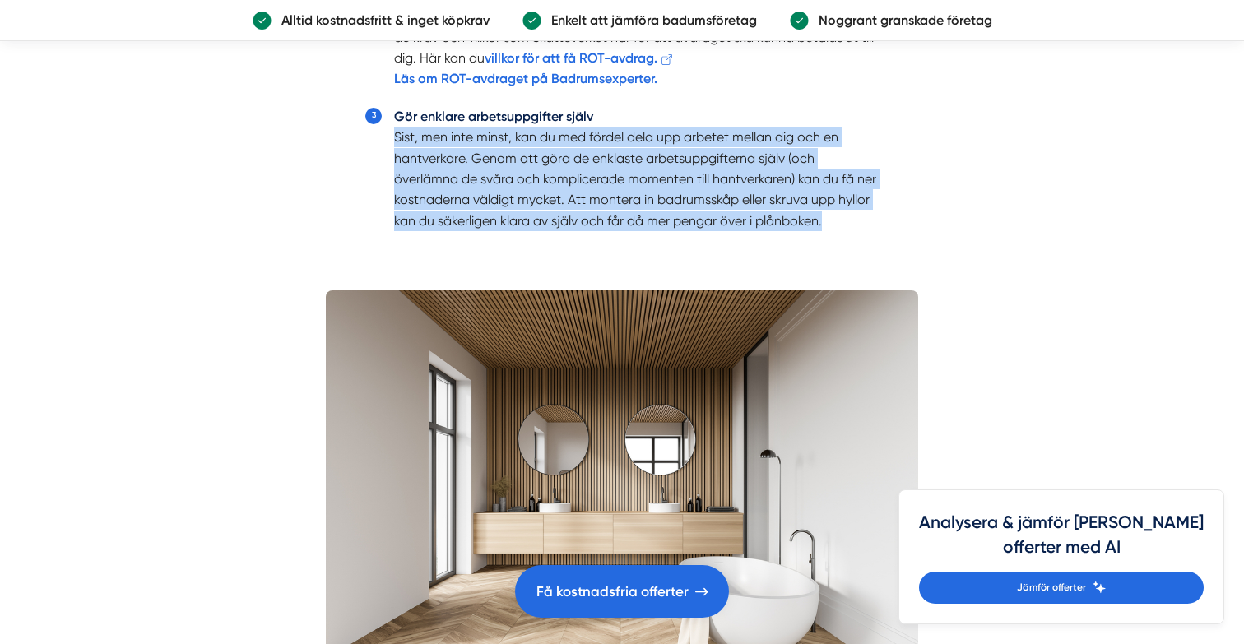
click at [584, 225] on li "Gör enklare arbetsuppgifter själv Sist, men inte minst, kan du med fördel dela …" at bounding box center [636, 168] width 485 height 125
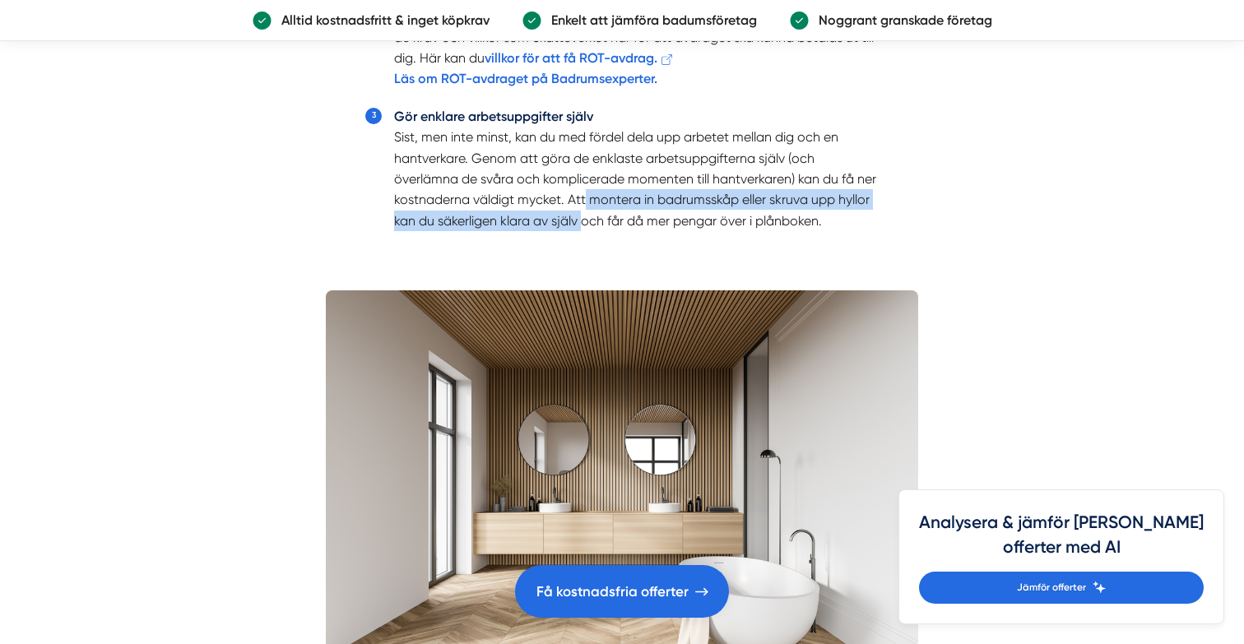
drag, startPoint x: 586, startPoint y: 204, endPoint x: 586, endPoint y: 234, distance: 30.4
click at [586, 231] on li "Gör enklare arbetsuppgifter själv Sist, men inte minst, kan du med fördel dela …" at bounding box center [636, 168] width 485 height 125
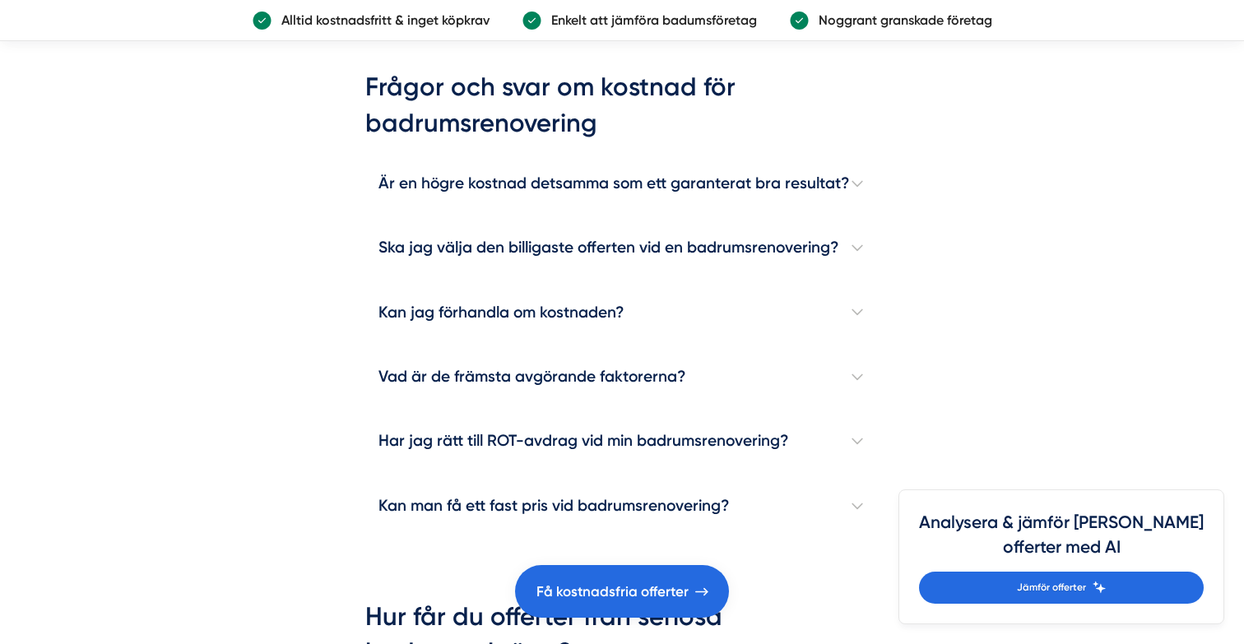
scroll to position [4821, 0]
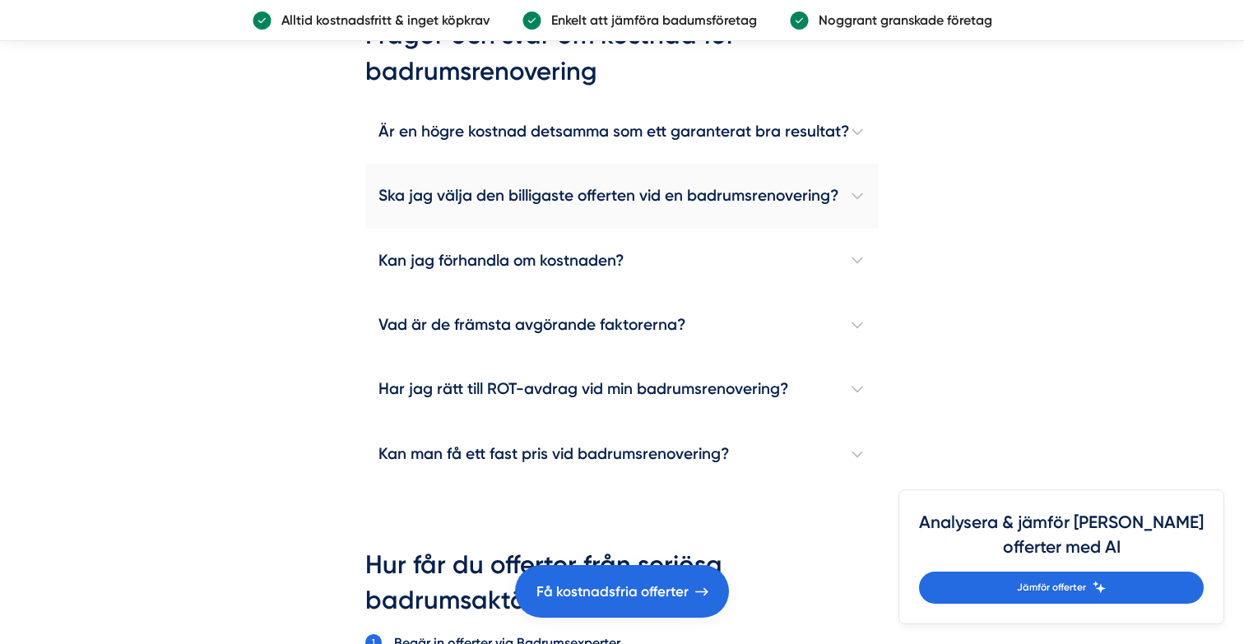
click at [599, 197] on h4 "Ska jag välja den billigaste offerten vid en badrumsrenovering?" at bounding box center [621, 196] width 513 height 64
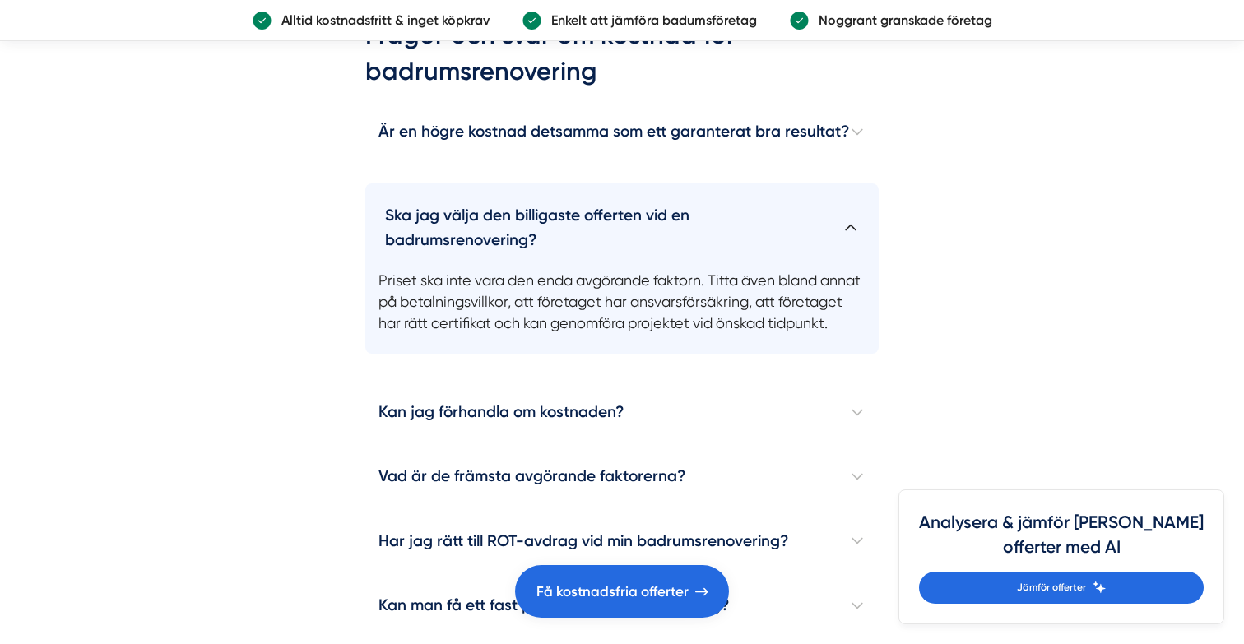
click at [599, 197] on h4 "Ska jag välja den billigaste offerten vid en badrumsrenovering?" at bounding box center [621, 220] width 513 height 75
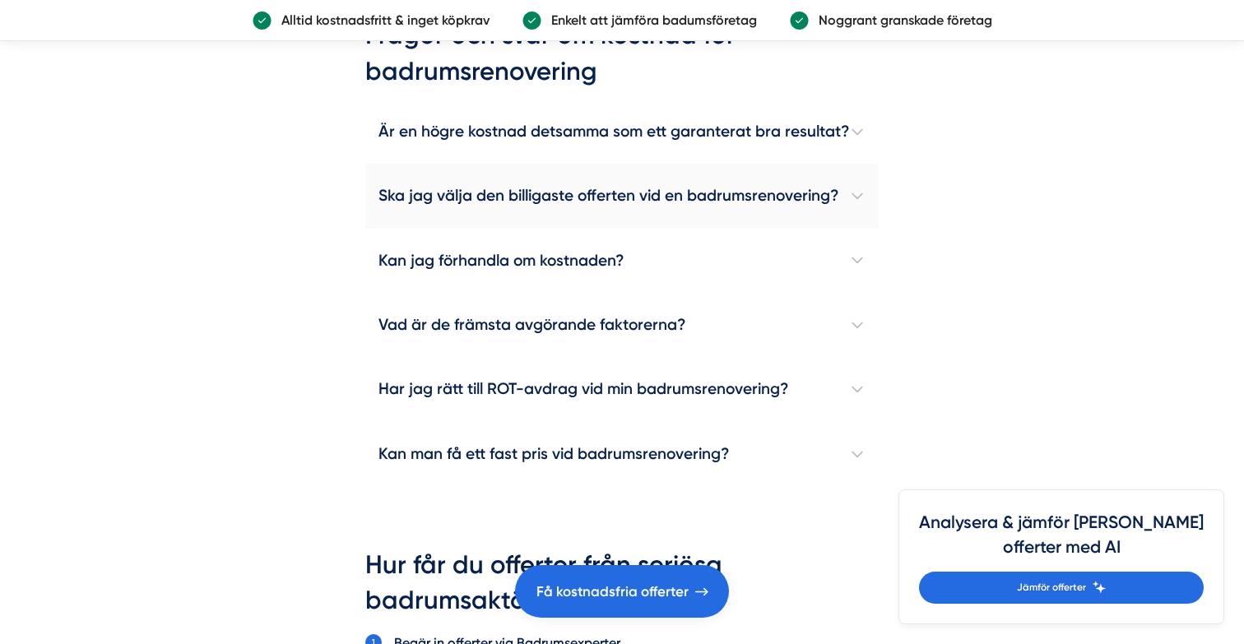
click at [599, 197] on h4 "Ska jag välja den billigaste offerten vid en badrumsrenovering?" at bounding box center [621, 196] width 513 height 64
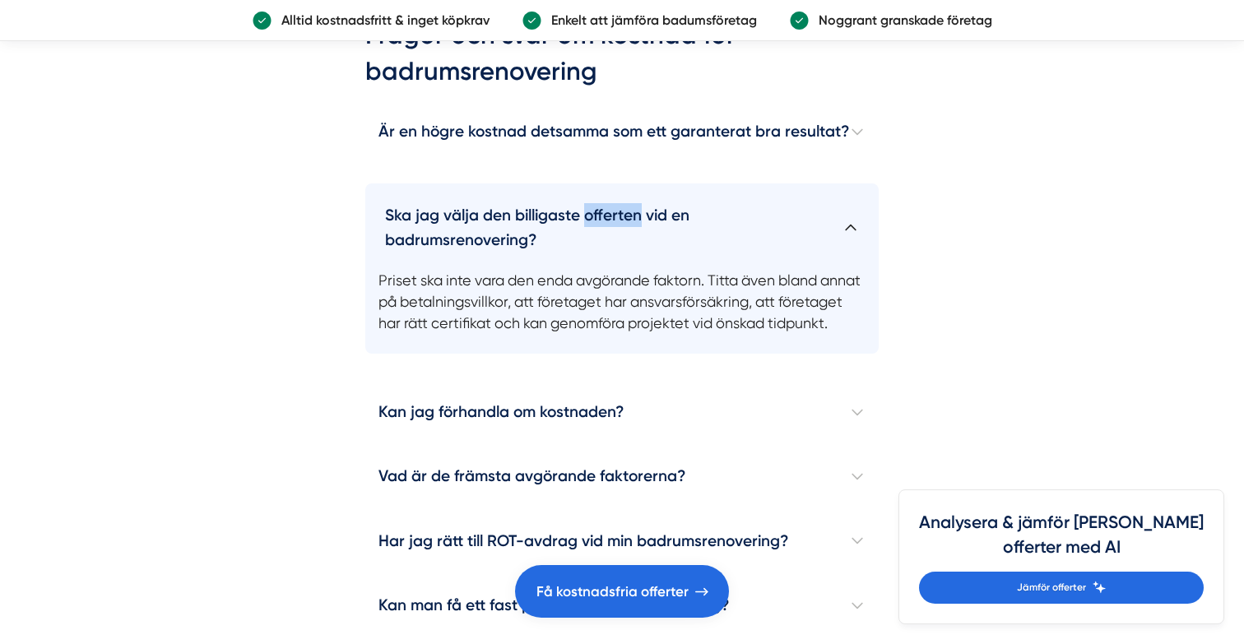
click at [599, 197] on h4 "Ska jag välja den billigaste offerten vid en badrumsrenovering?" at bounding box center [621, 220] width 513 height 75
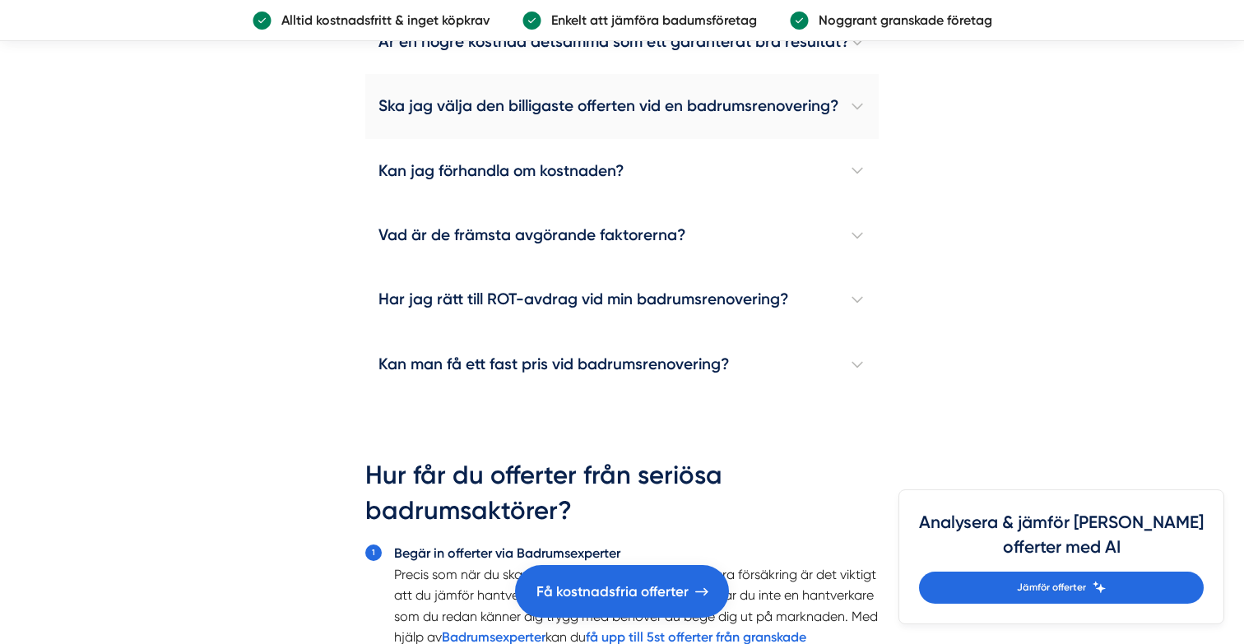
scroll to position [4912, 0]
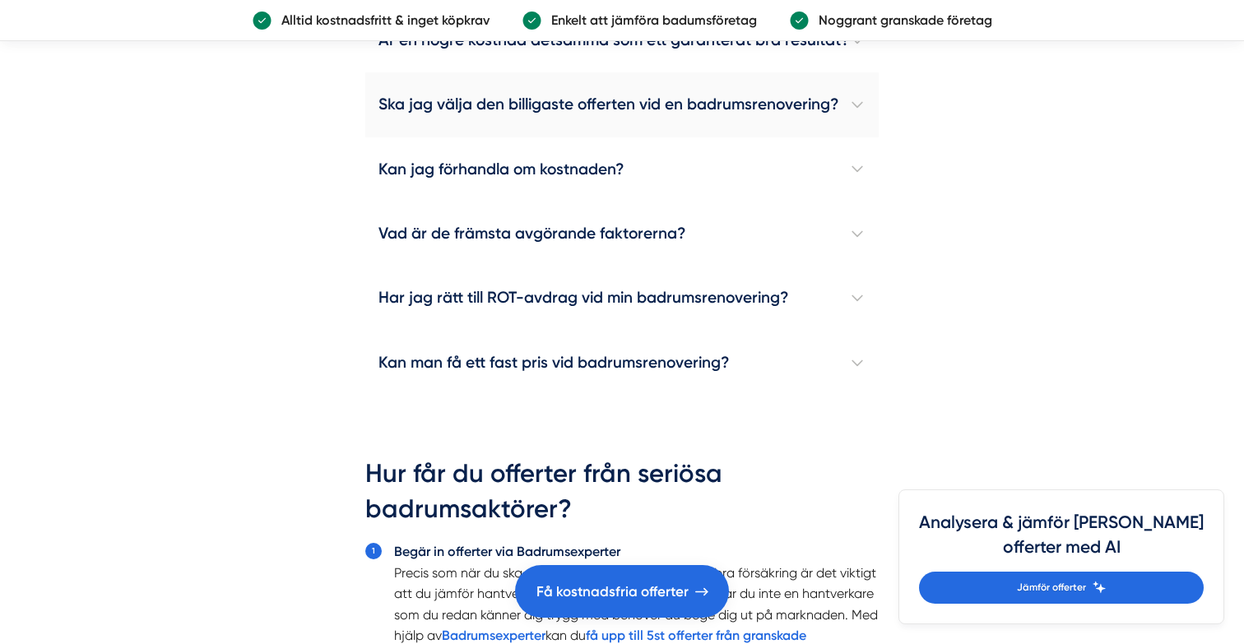
click at [599, 197] on h4 "Kan jag förhandla om kostnaden?" at bounding box center [621, 169] width 513 height 64
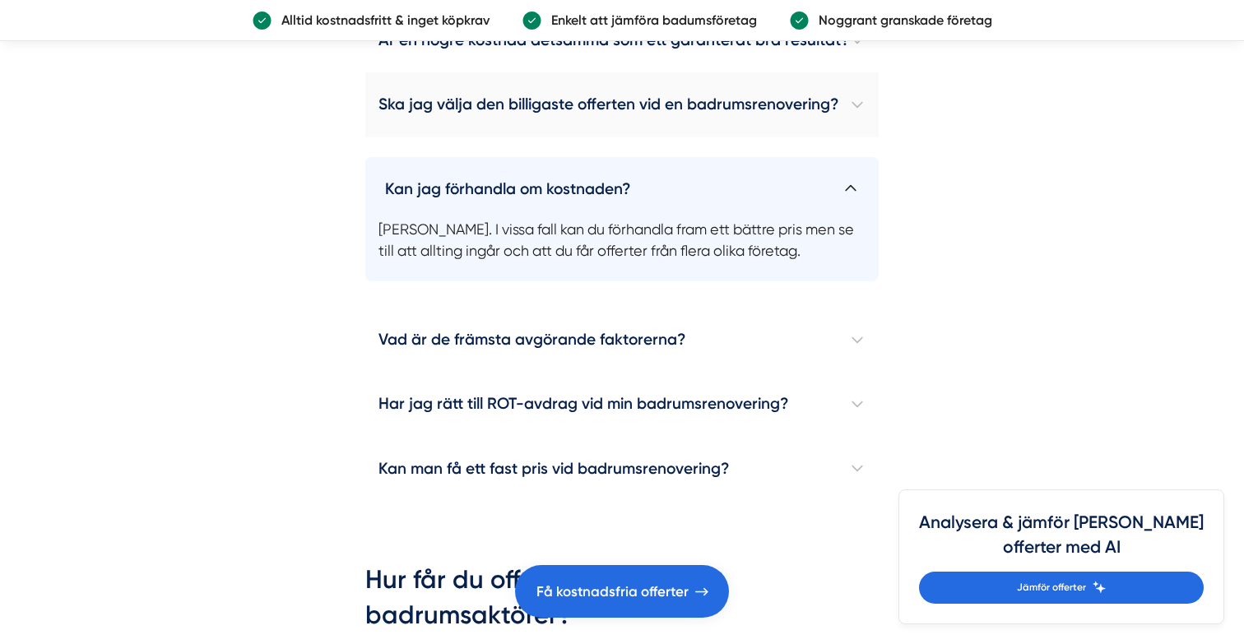
click at [599, 197] on h4 "Kan jag förhandla om kostnaden?" at bounding box center [621, 182] width 513 height 50
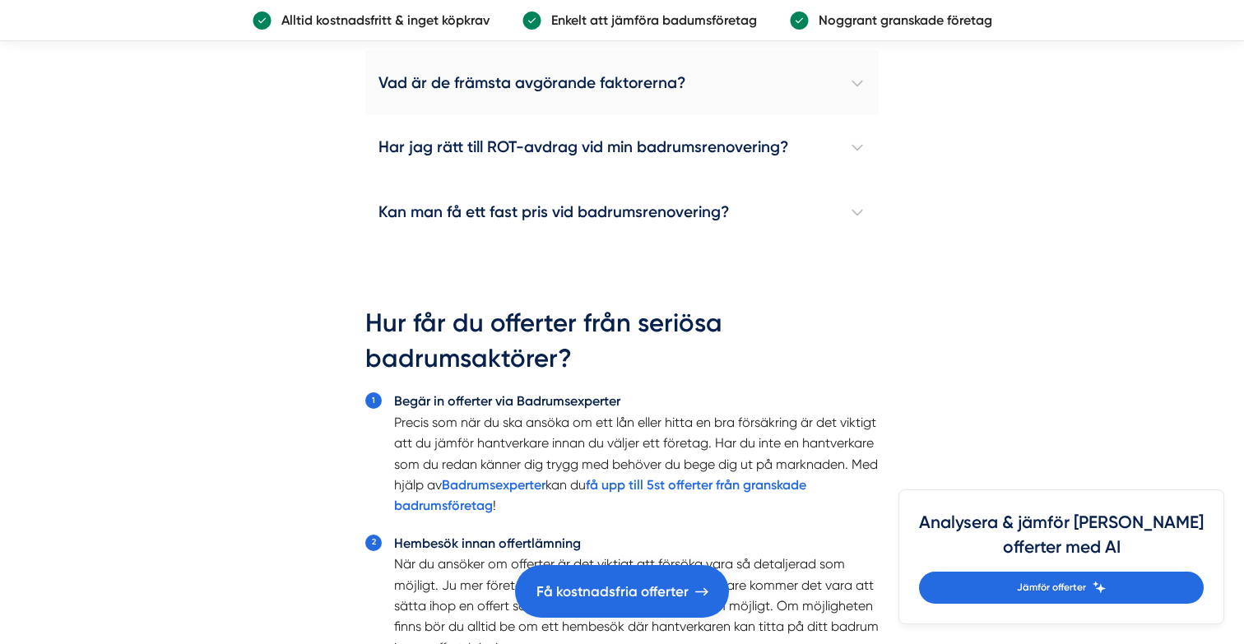
scroll to position [5059, 0]
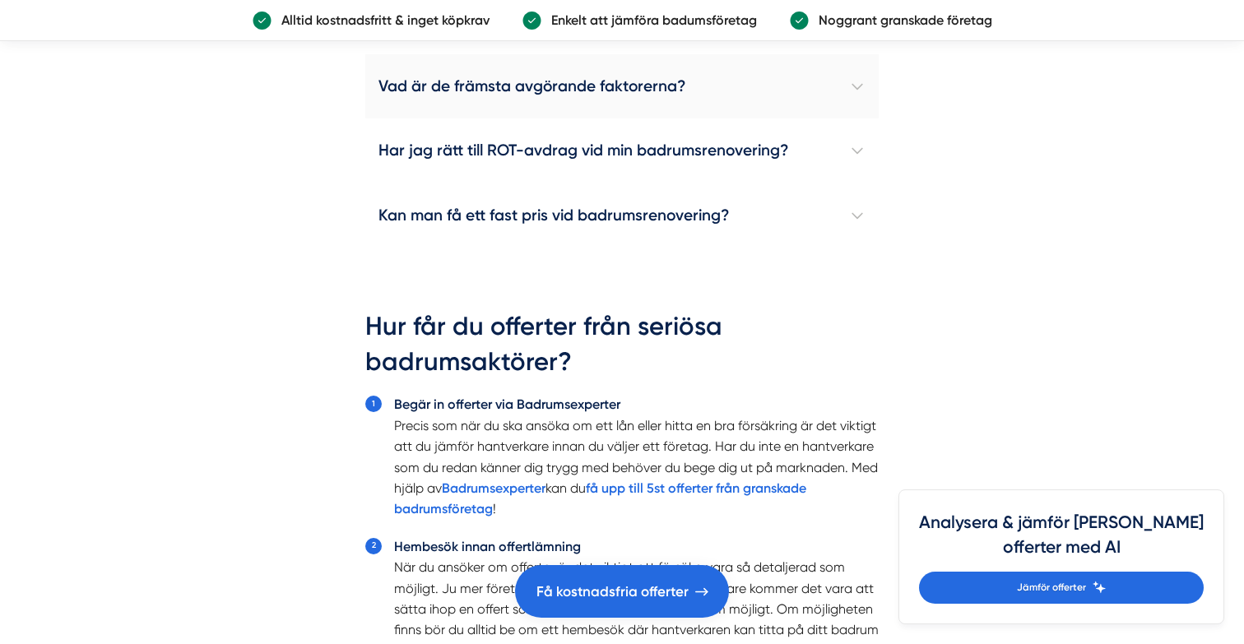
click at [588, 96] on h4 "Vad är de främsta avgörande faktorerna?" at bounding box center [621, 86] width 513 height 64
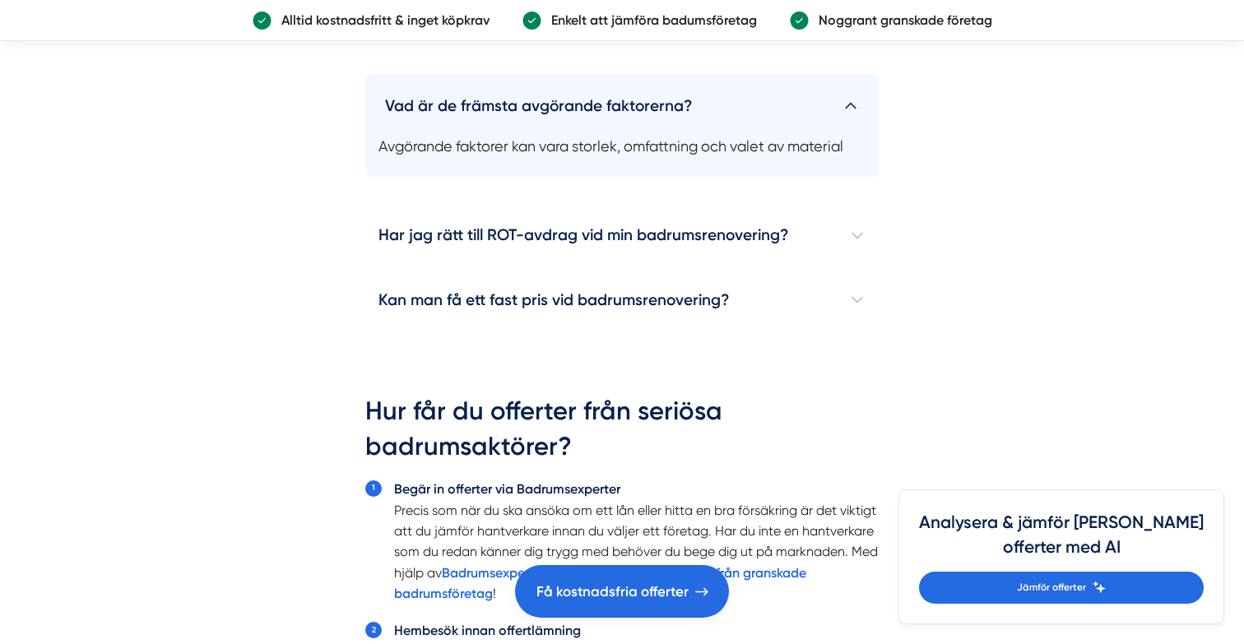
click at [588, 96] on h4 "Vad är de främsta avgörande faktorerna?" at bounding box center [621, 99] width 513 height 50
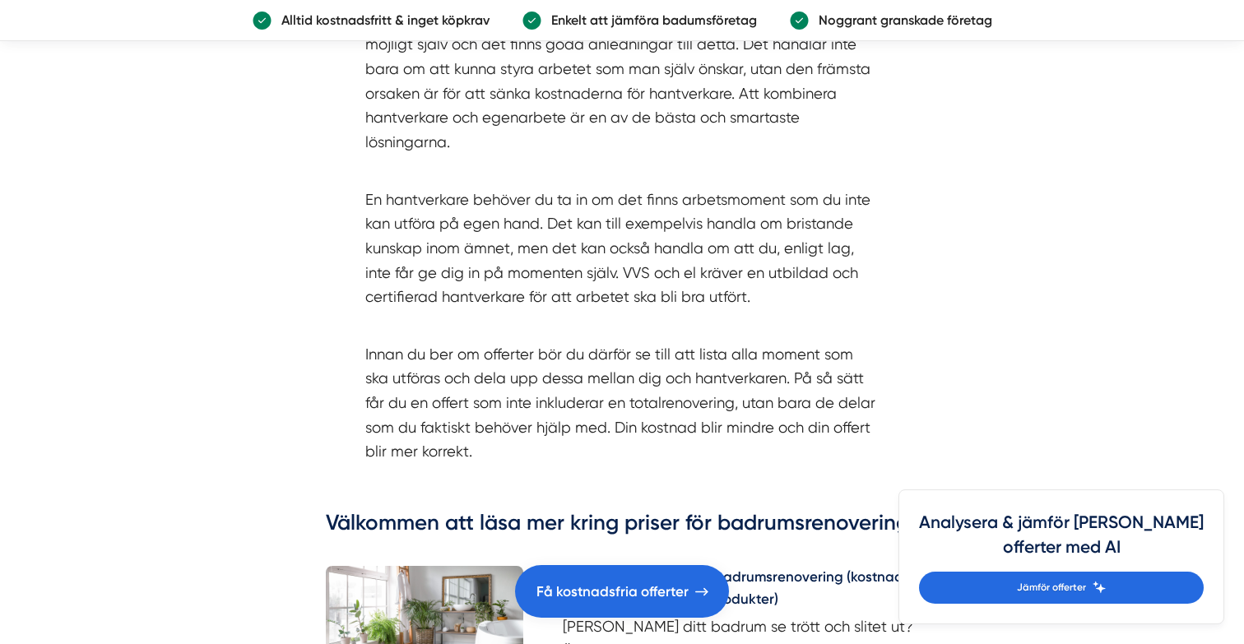
scroll to position [6369, 0]
click at [573, 236] on p "En hantverkare behöver du ta in om det finns arbetsmoment som du inte kan utför…" at bounding box center [621, 235] width 513 height 146
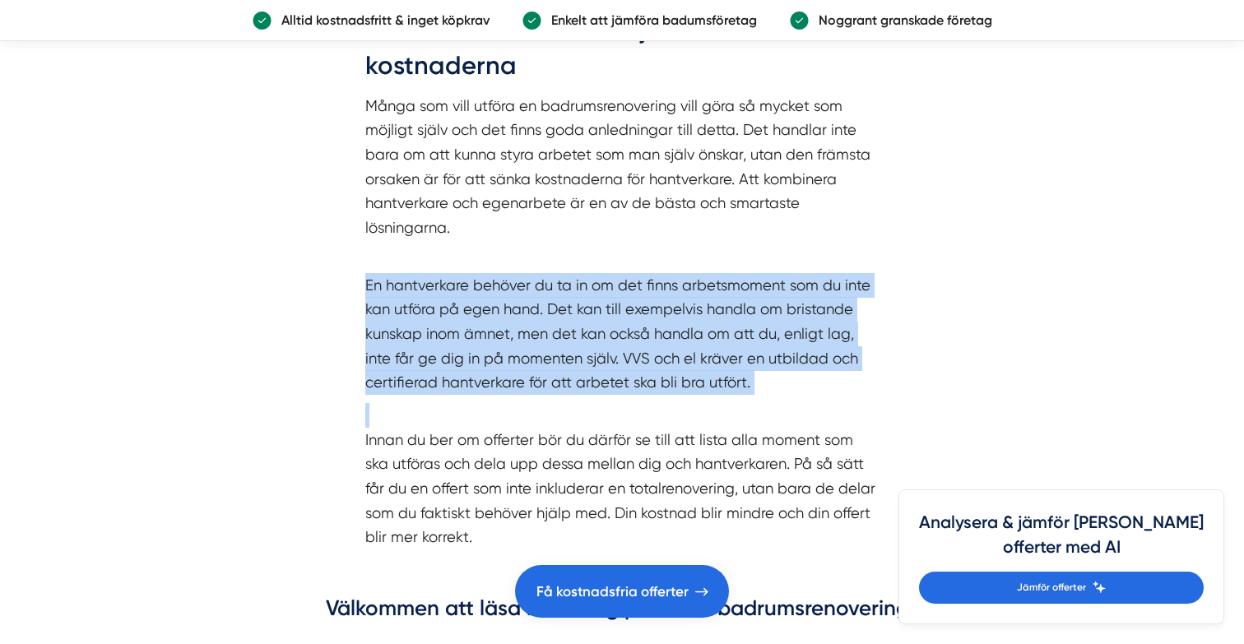
scroll to position [6281, 0]
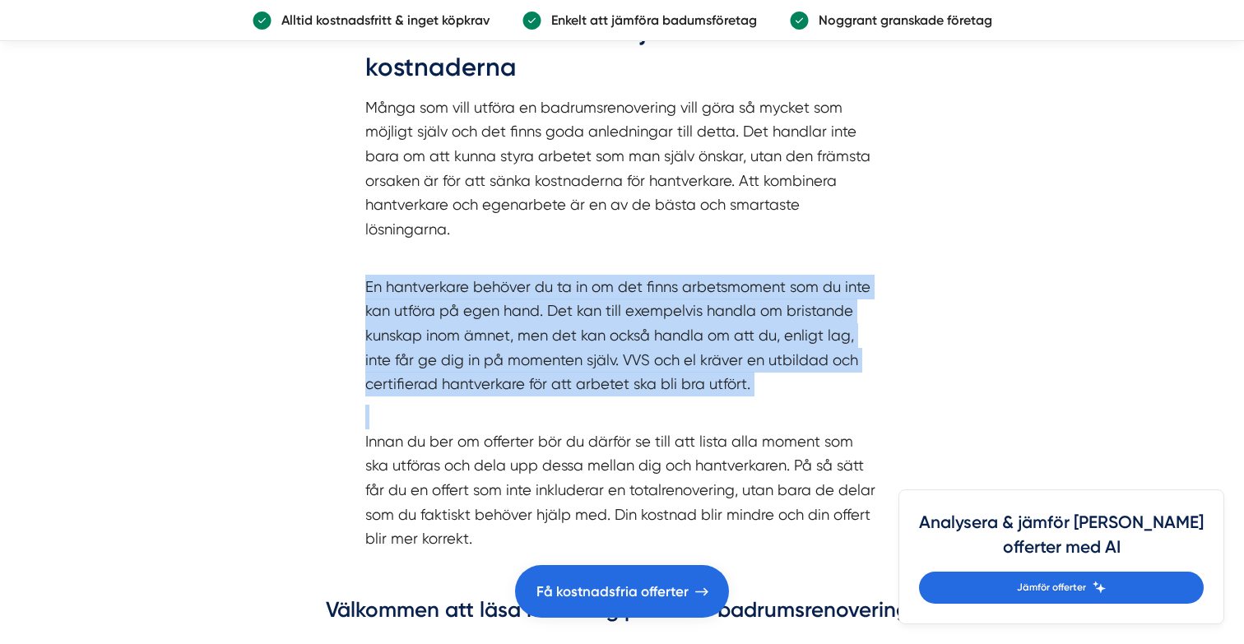
click at [573, 183] on p "Många som vill utföra en badrumsrenovering vill göra så mycket som möjligt själ…" at bounding box center [621, 168] width 513 height 146
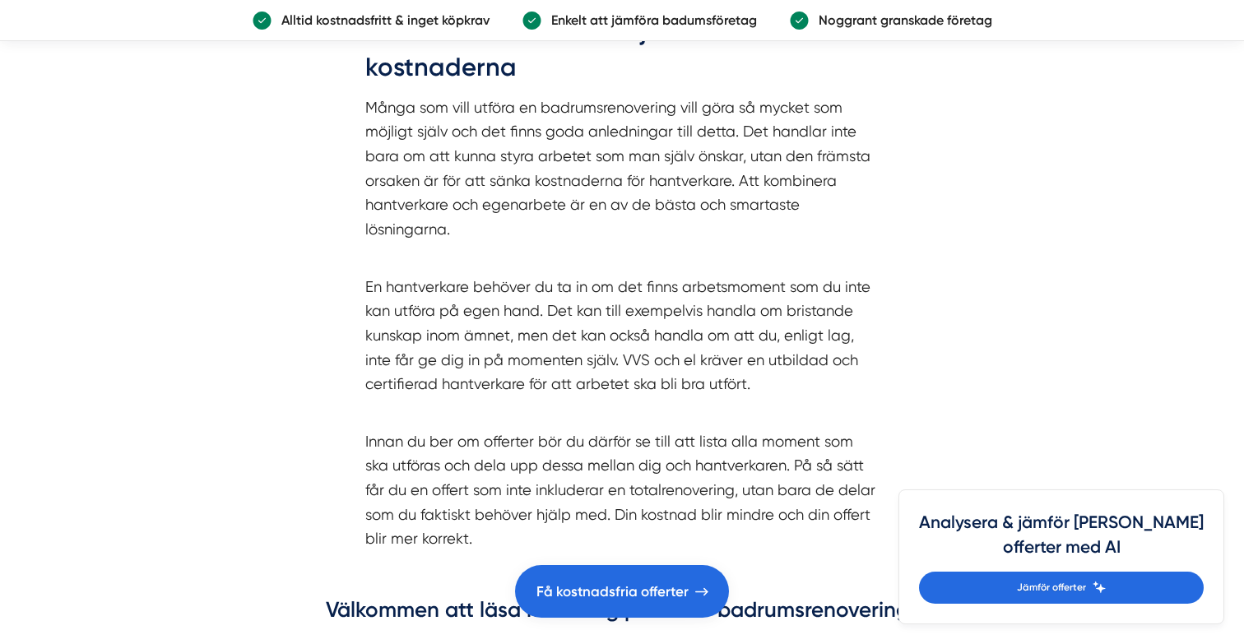
click at [573, 183] on p "Många som vill utföra en badrumsrenovering vill göra så mycket som möjligt själ…" at bounding box center [621, 168] width 513 height 146
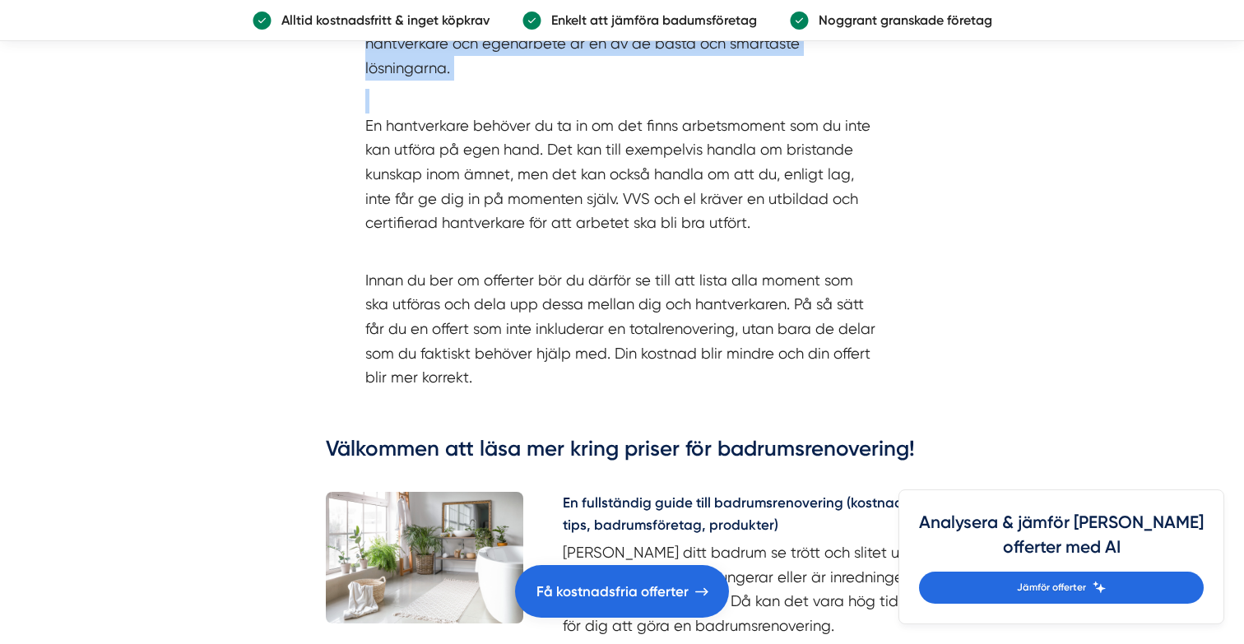
scroll to position [6444, 0]
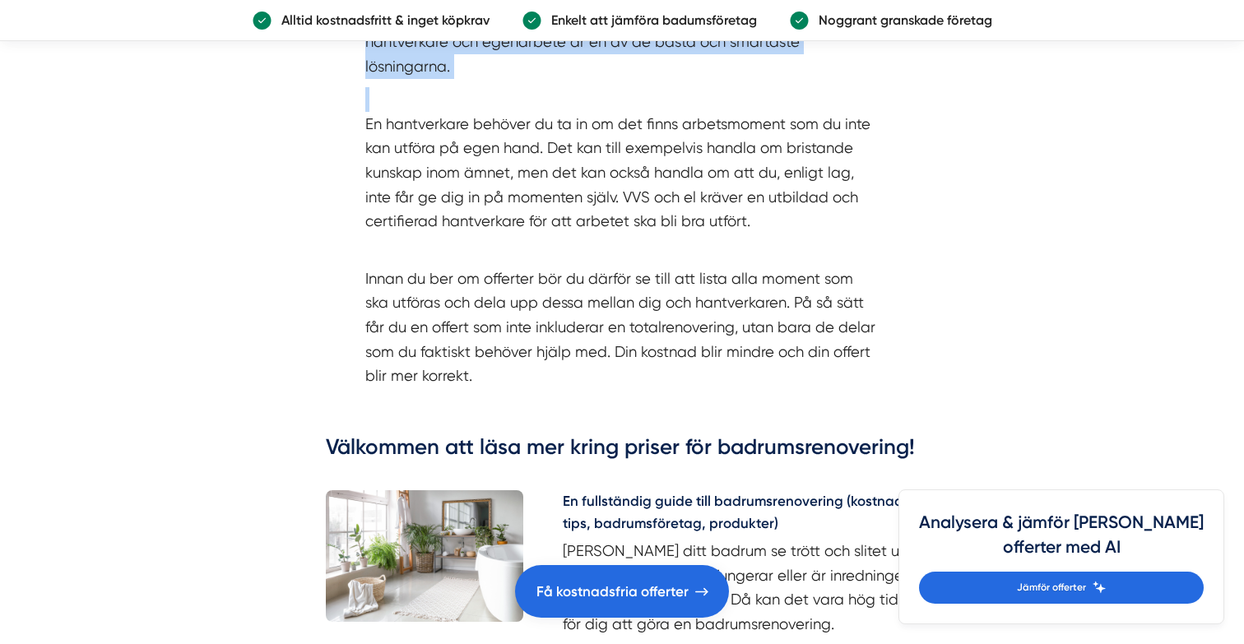
click at [545, 133] on p "En hantverkare behöver du ta in om det finns arbetsmoment som du inte kan utför…" at bounding box center [621, 160] width 513 height 146
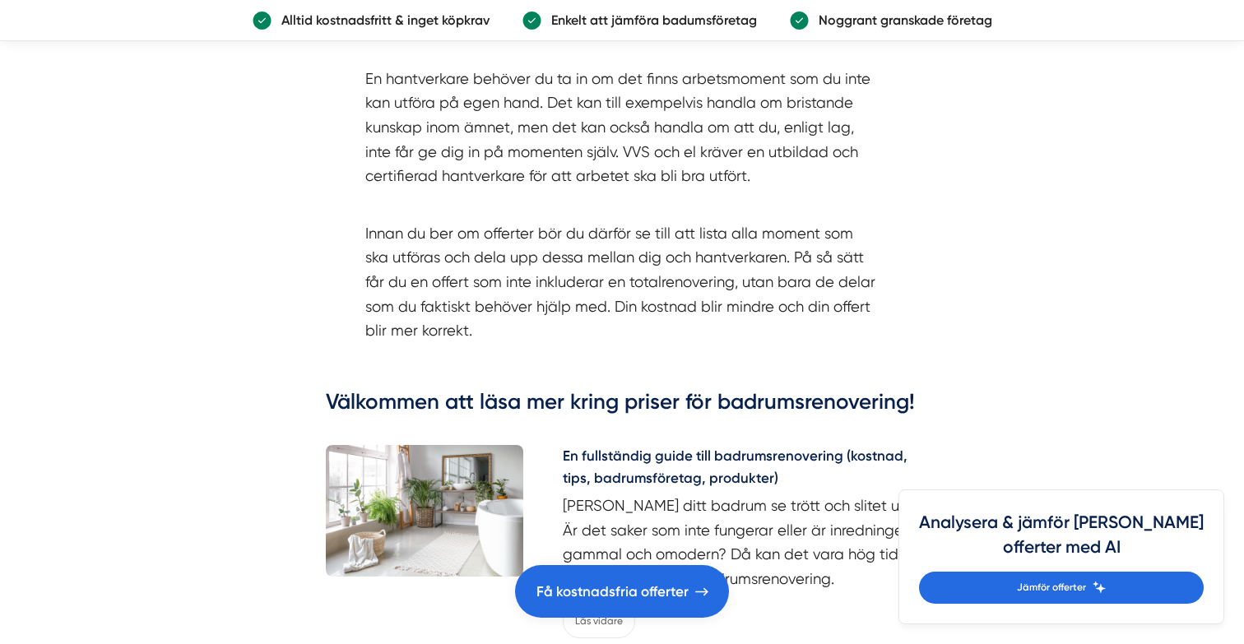
scroll to position [6490, 0]
click at [545, 133] on p "En hantverkare behöver du ta in om det finns arbetsmoment som du inte kan utför…" at bounding box center [621, 114] width 513 height 146
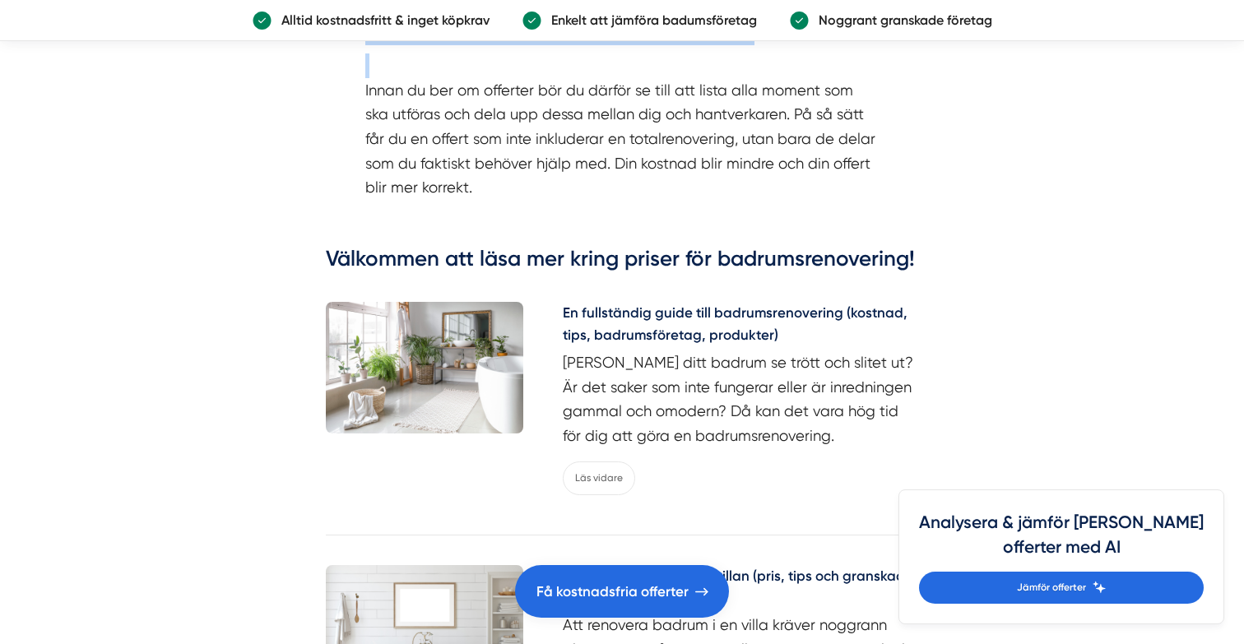
scroll to position [6646, 0]
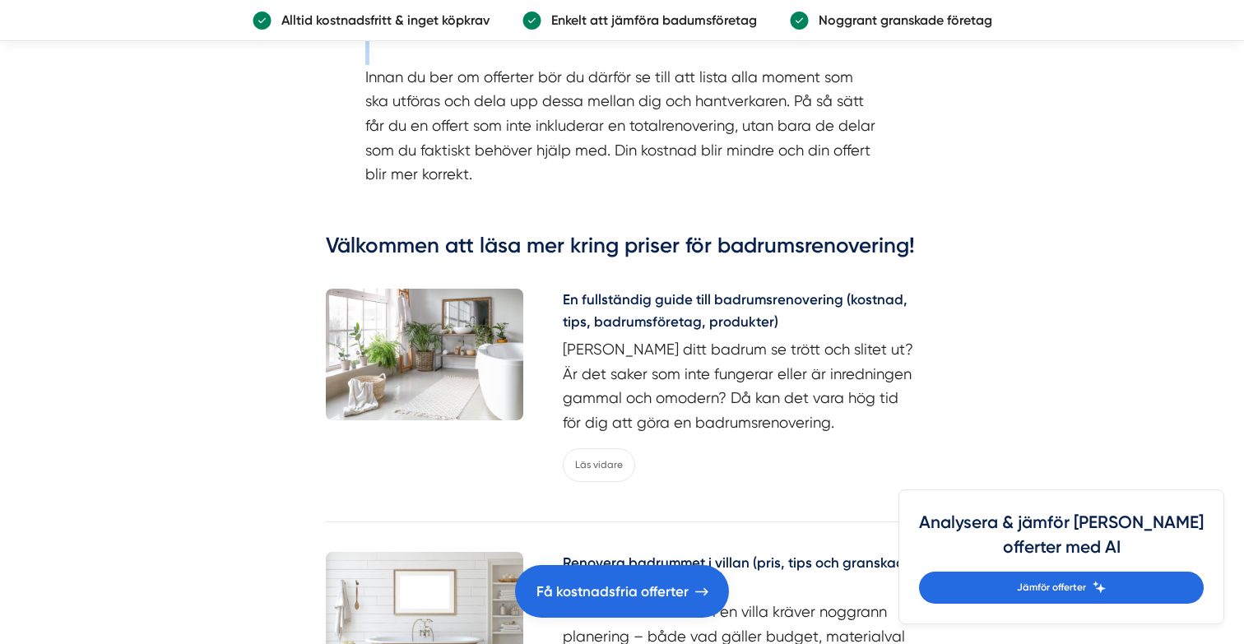
click at [528, 116] on p "Innan du ber om offerter bör du därför se till att lista alla moment som ska ut…" at bounding box center [621, 113] width 513 height 146
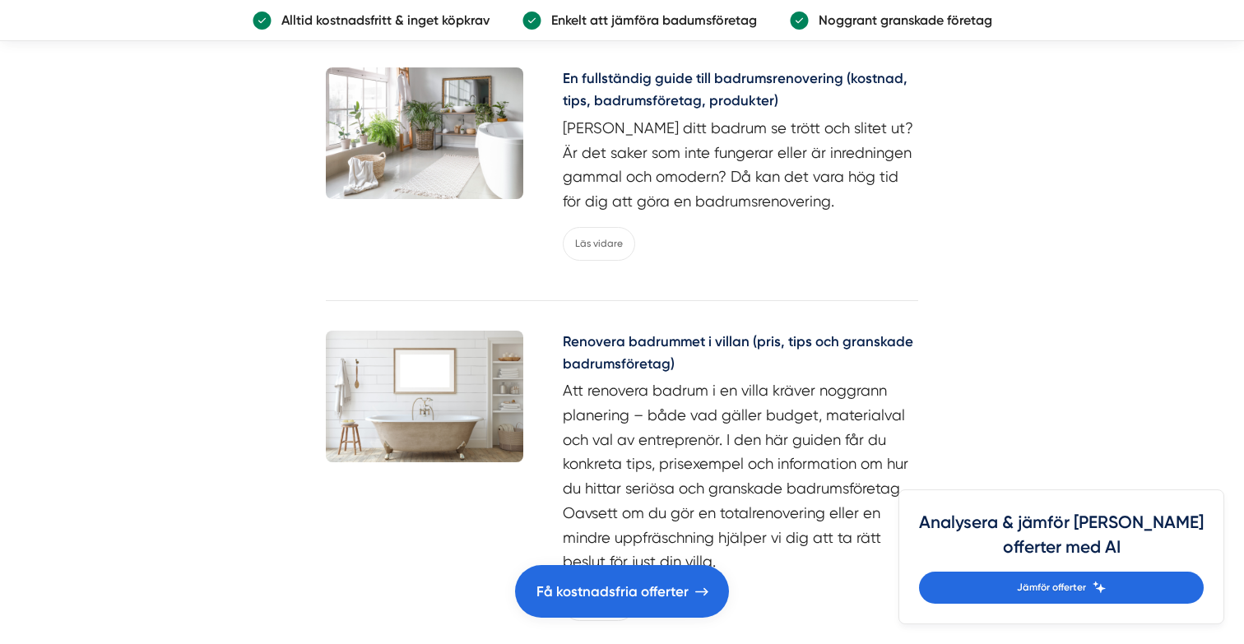
scroll to position [6869, 0]
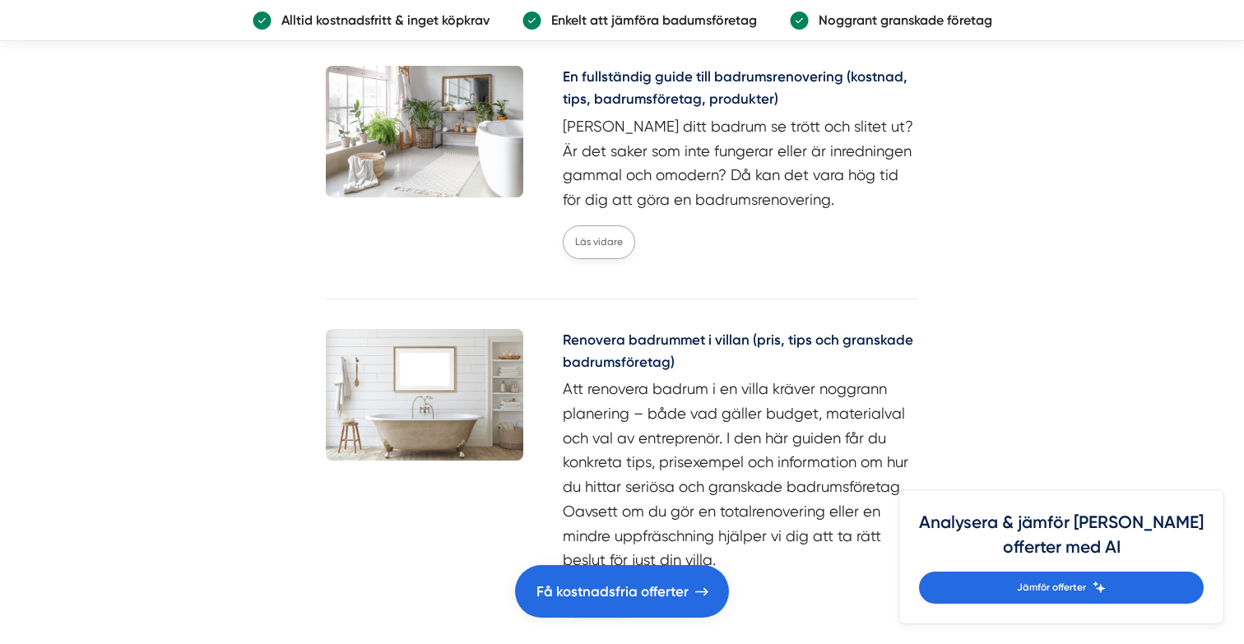
click at [607, 259] on link "Läs vidare" at bounding box center [599, 242] width 72 height 34
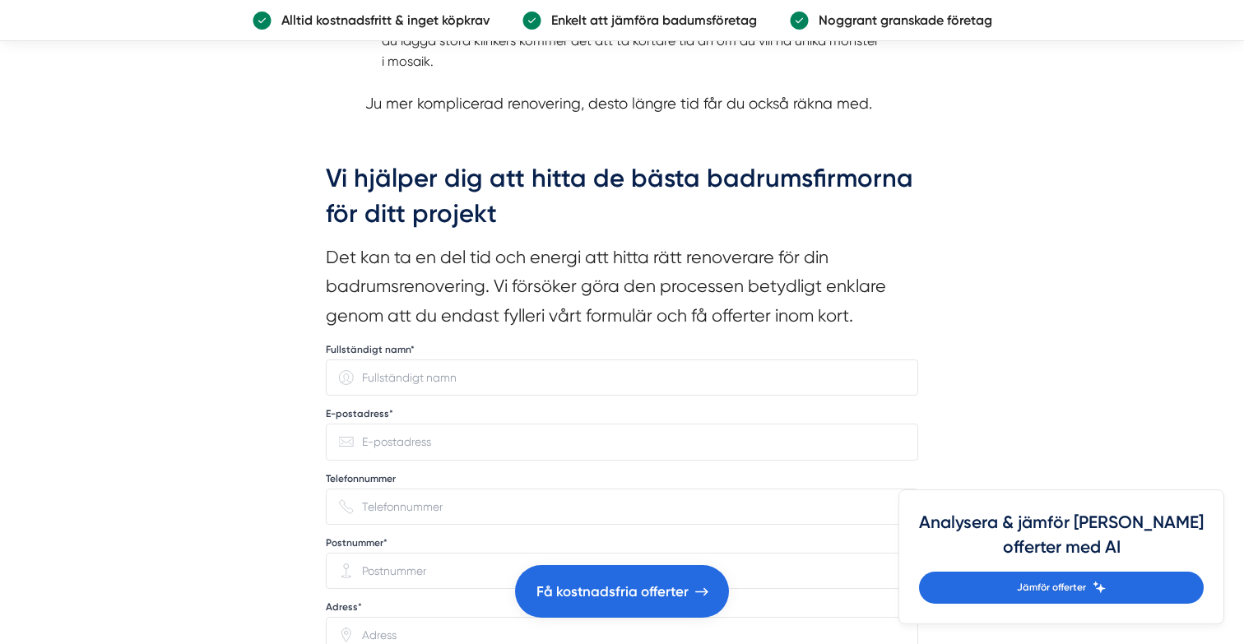
scroll to position [4311, 0]
